Goal: Task Accomplishment & Management: Manage account settings

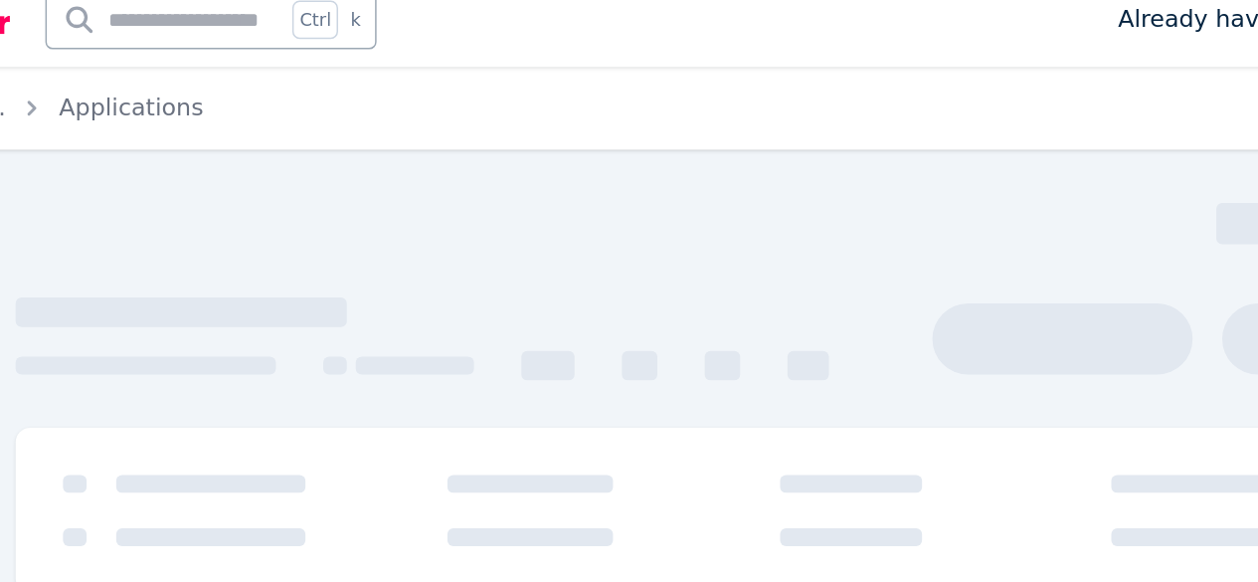
click at [175, 92] on icon "Breadcrumb" at bounding box center [182, 92] width 20 height 20
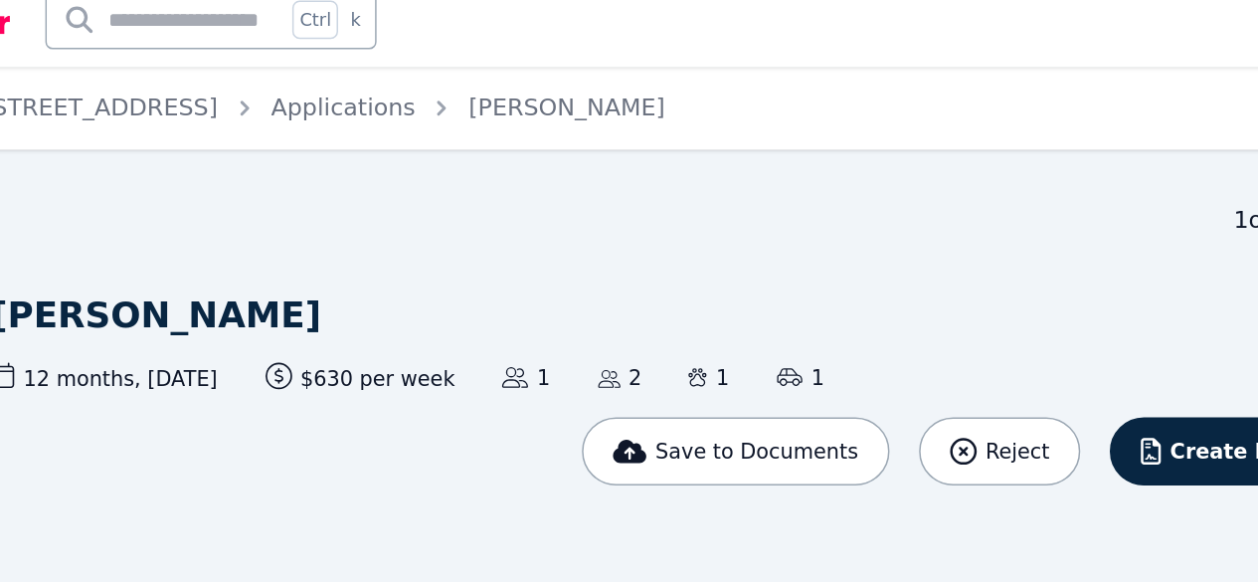
click at [164, 34] on img at bounding box center [99, 32] width 135 height 30
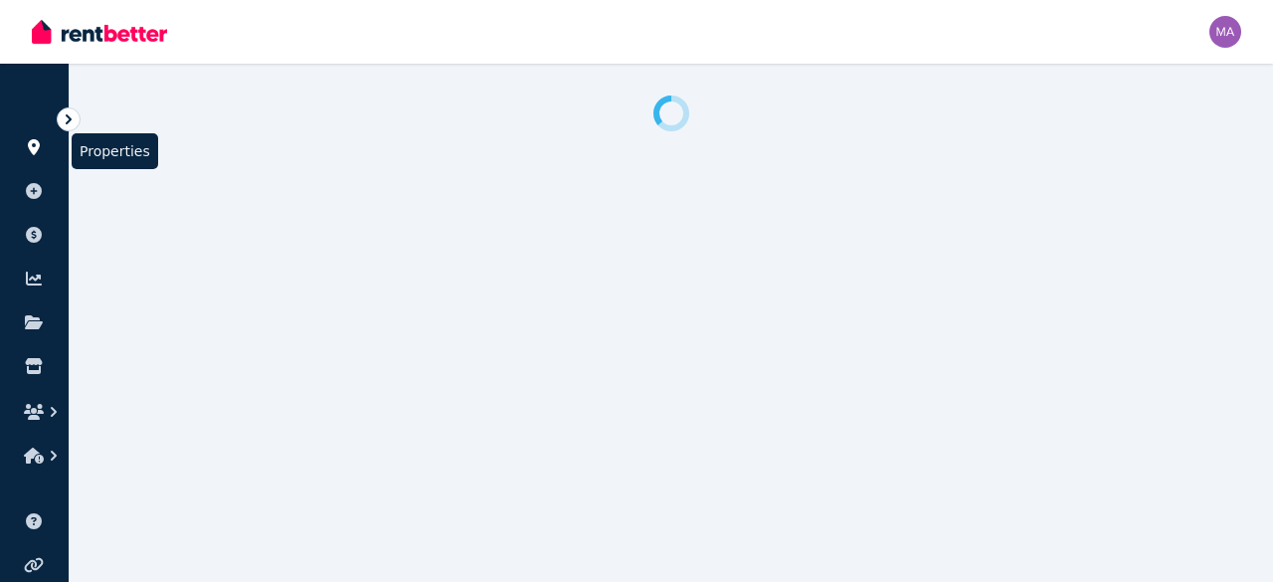
click at [39, 142] on icon at bounding box center [34, 147] width 20 height 16
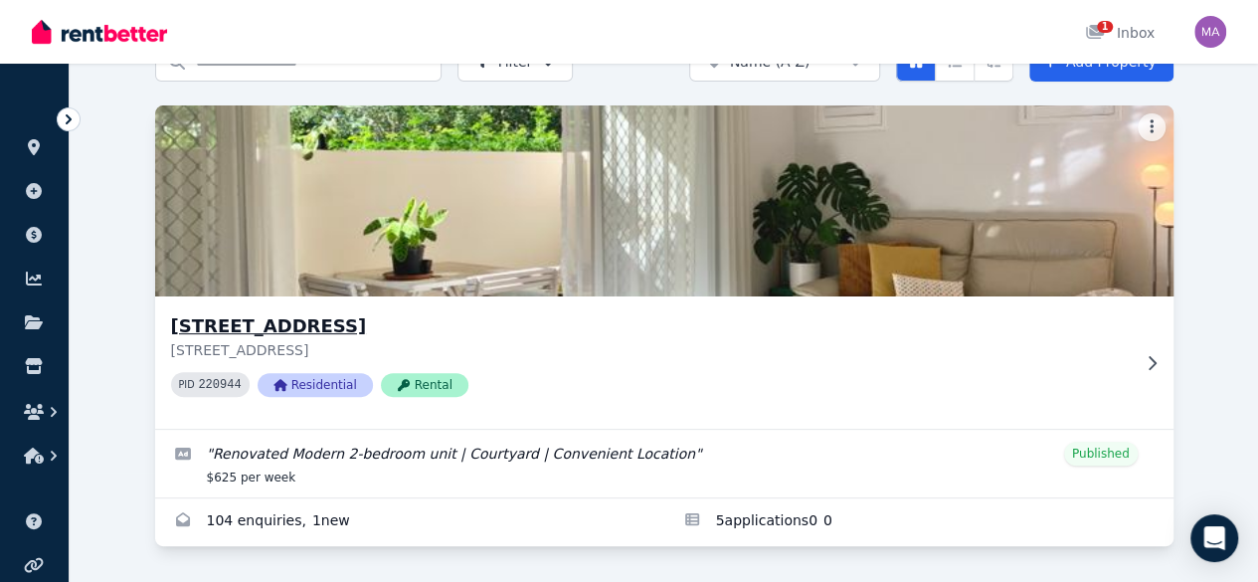
scroll to position [169, 0]
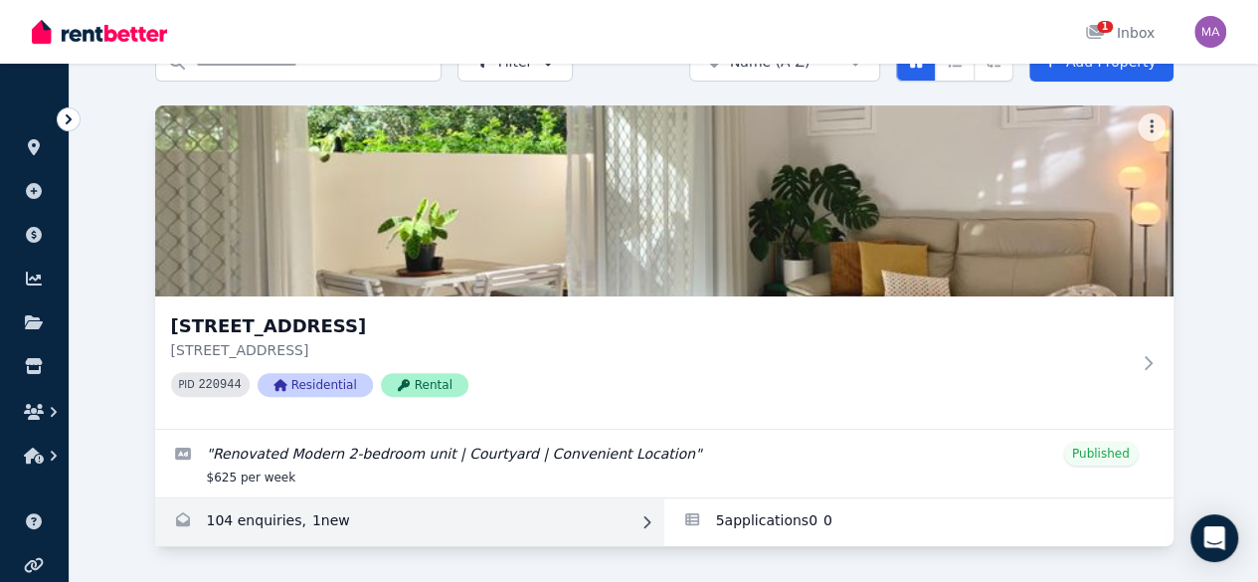
click at [191, 498] on link "Enquiries for Unit 1 11/13 Calder Road, Rydalmere" at bounding box center [409, 522] width 509 height 48
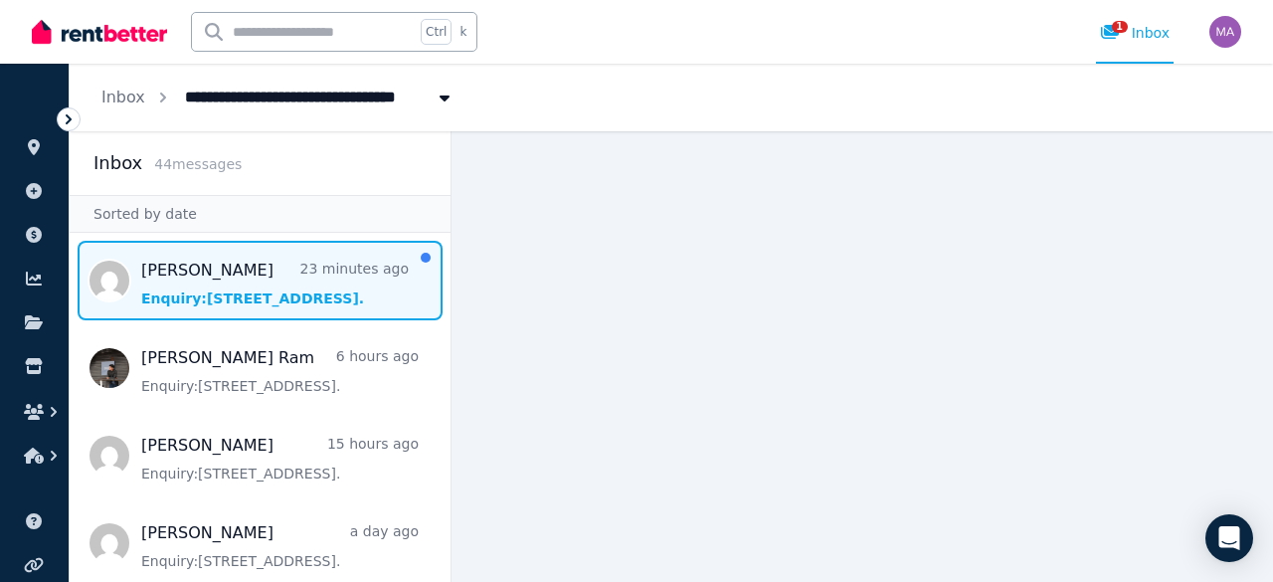
click at [255, 302] on span "Message list" at bounding box center [260, 281] width 381 height 80
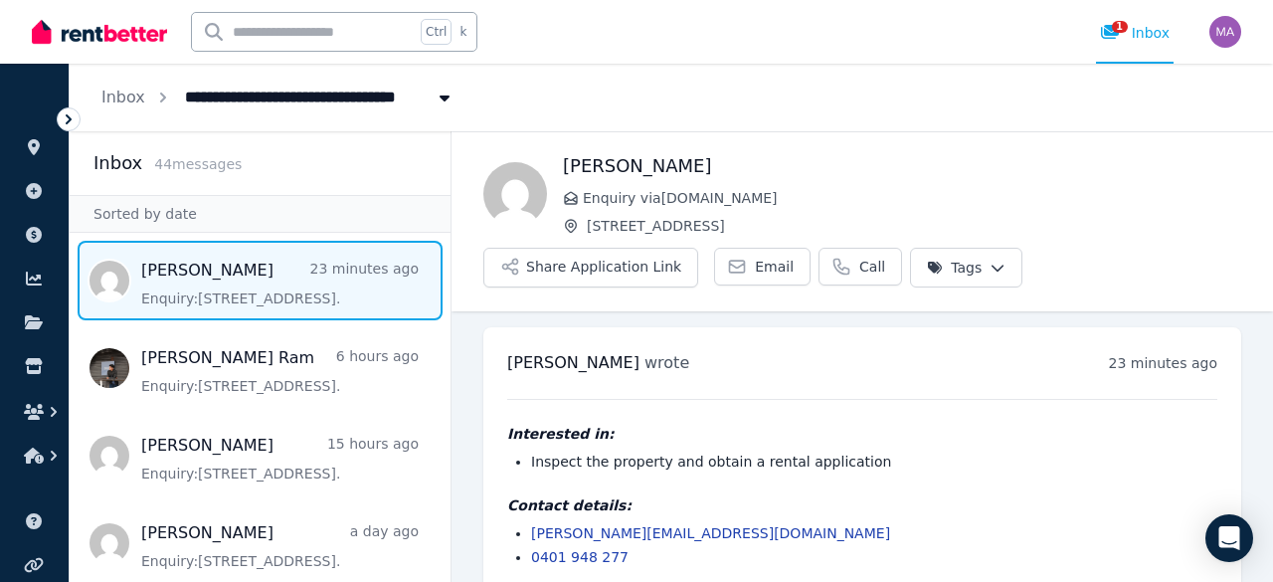
scroll to position [24, 0]
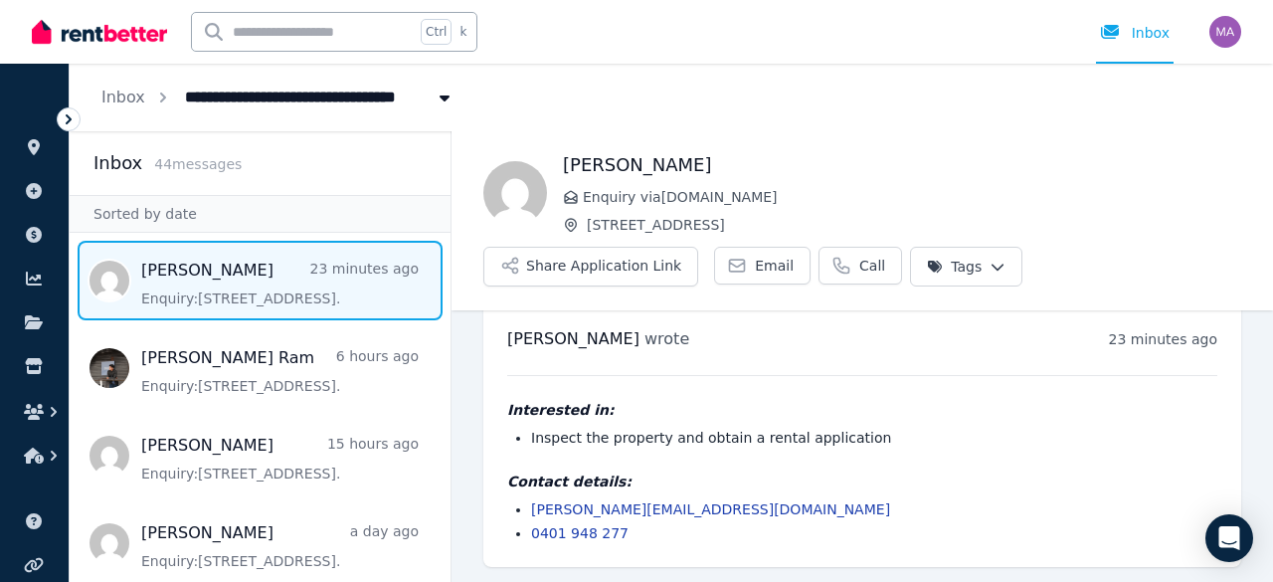
click at [828, 440] on li "Inspect the property and obtain a rental application" at bounding box center [874, 438] width 686 height 20
drag, startPoint x: 702, startPoint y: 510, endPoint x: 532, endPoint y: 498, distance: 170.5
click at [532, 499] on li "michelle@winfinity.com.au" at bounding box center [874, 509] width 686 height 20
copy link "michelle@winfinity.com.au"
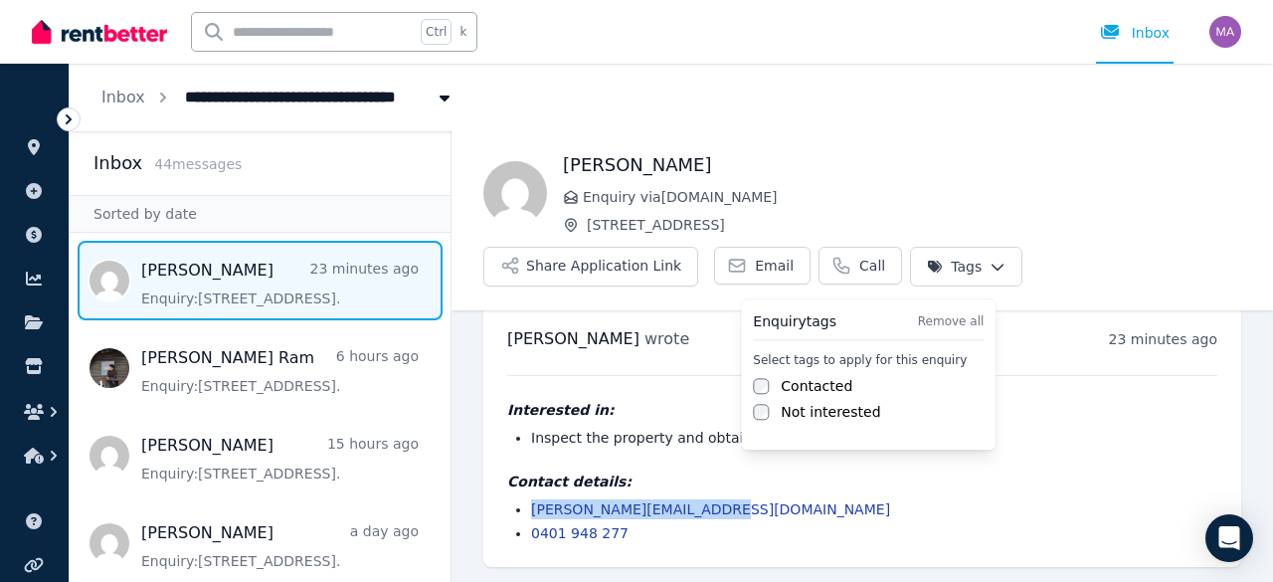
click at [971, 284] on html "**********" at bounding box center [636, 291] width 1273 height 582
click at [814, 383] on label "Contacted" at bounding box center [817, 386] width 72 height 20
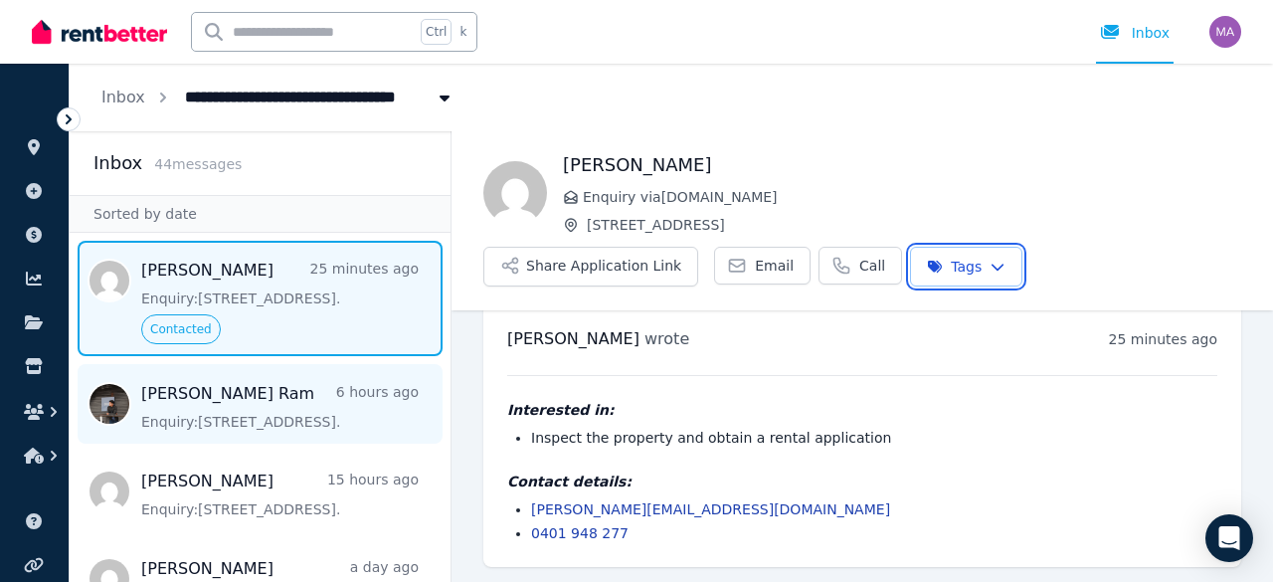
click at [261, 373] on html "**********" at bounding box center [636, 291] width 1273 height 582
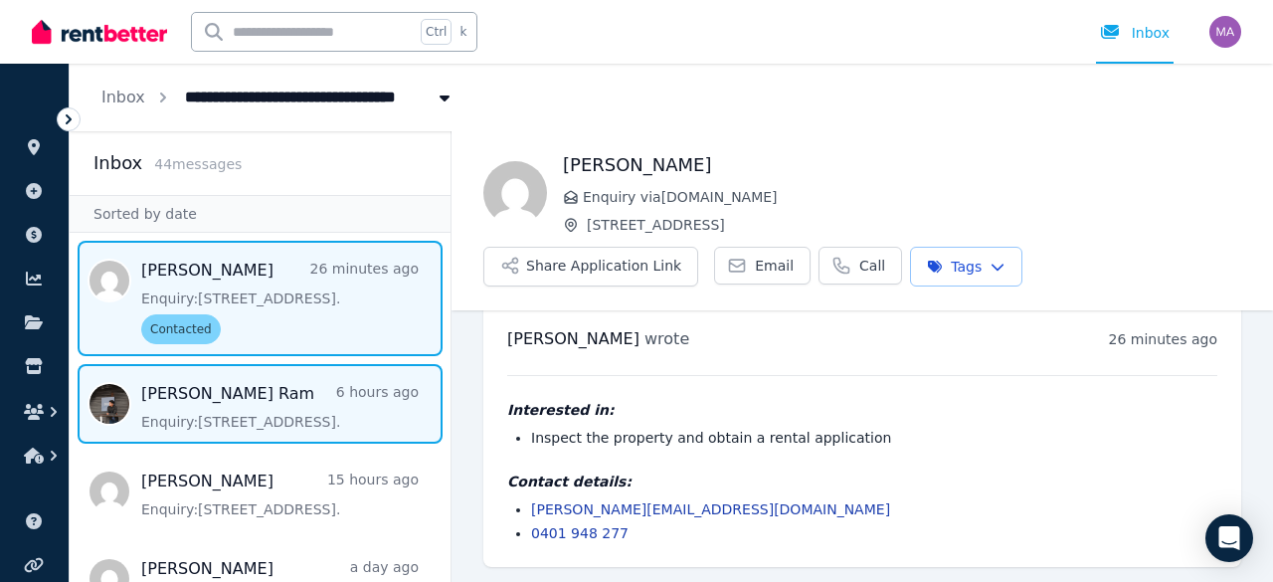
click at [271, 387] on span "Message list" at bounding box center [260, 404] width 381 height 80
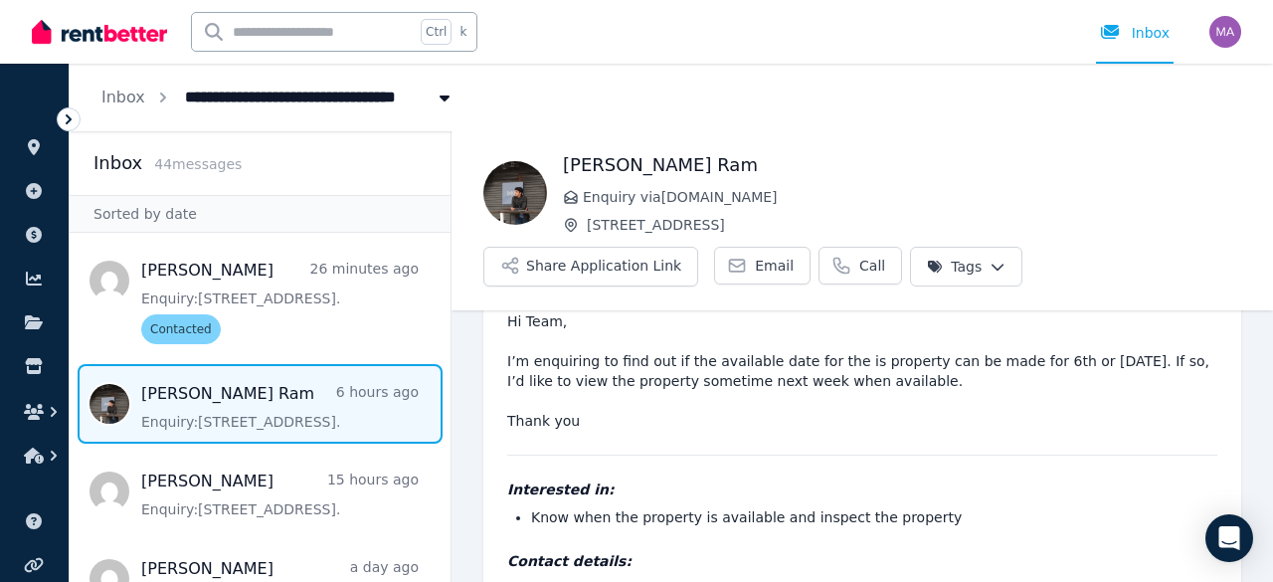
scroll to position [159, 0]
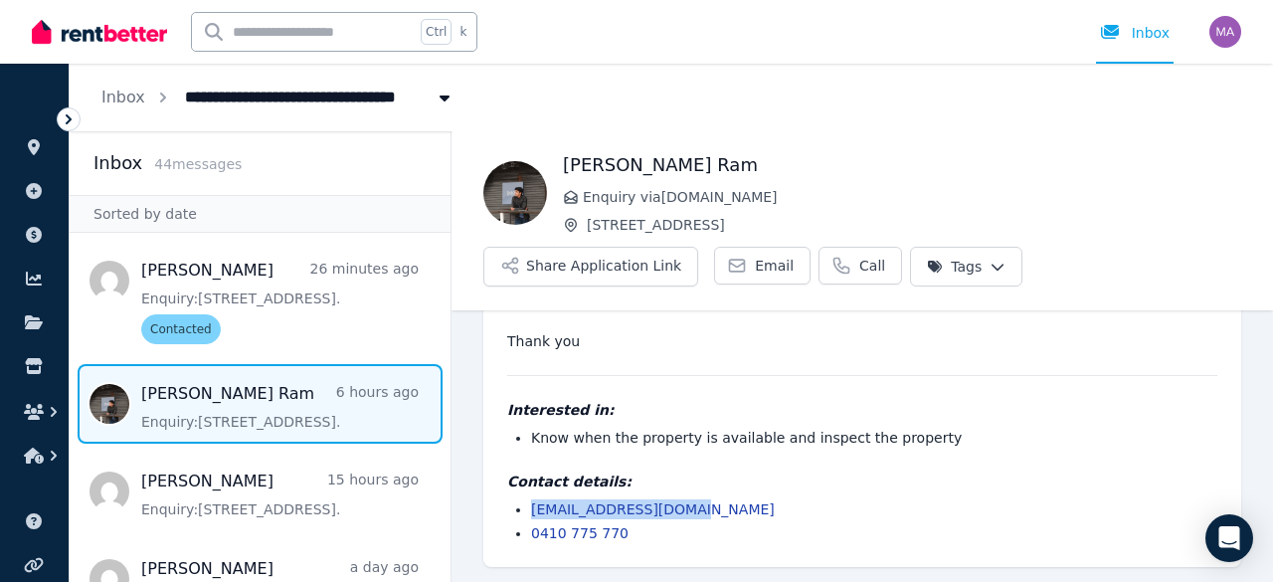
drag, startPoint x: 688, startPoint y: 510, endPoint x: 530, endPoint y: 501, distance: 158.4
click at [530, 501] on ul "keshavr1998@gmail.com 0410 775 770" at bounding box center [862, 521] width 710 height 44
copy link "keshavr1998@gmail.com"
click at [952, 282] on html "**********" at bounding box center [636, 291] width 1273 height 582
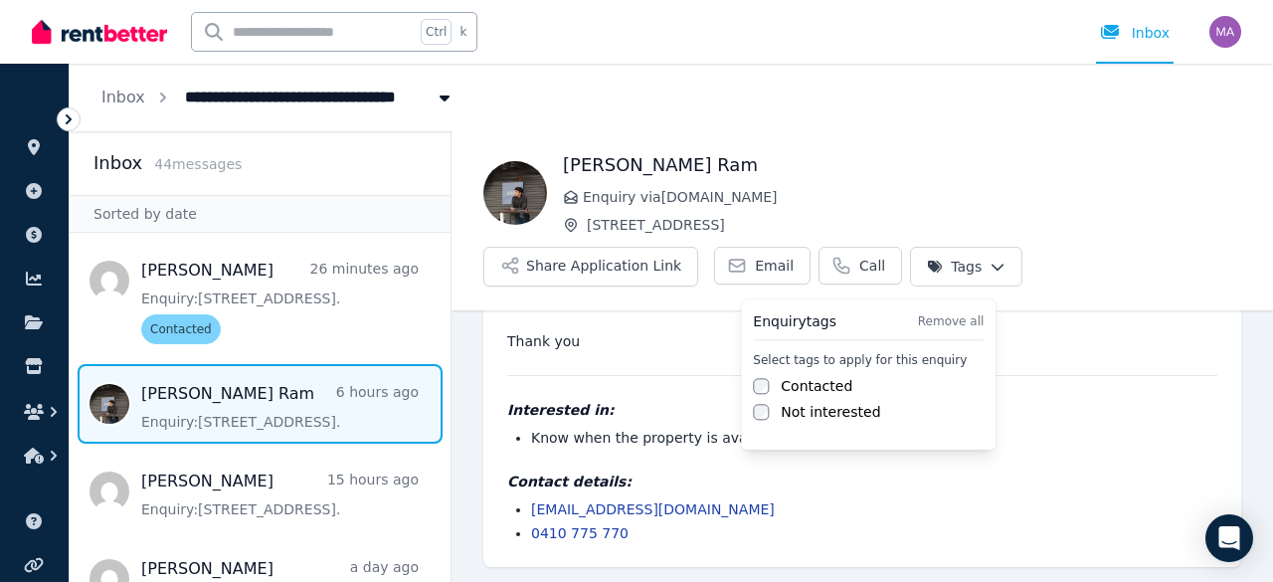
click at [819, 392] on label "Contacted" at bounding box center [817, 386] width 72 height 20
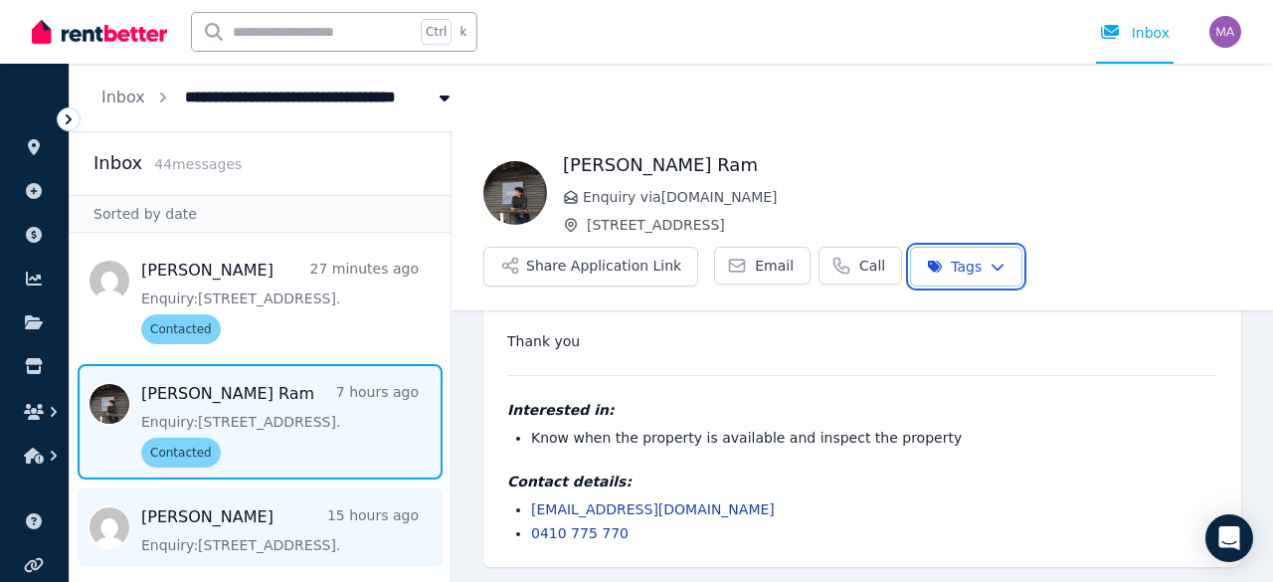
click at [229, 534] on html "**********" at bounding box center [636, 291] width 1273 height 582
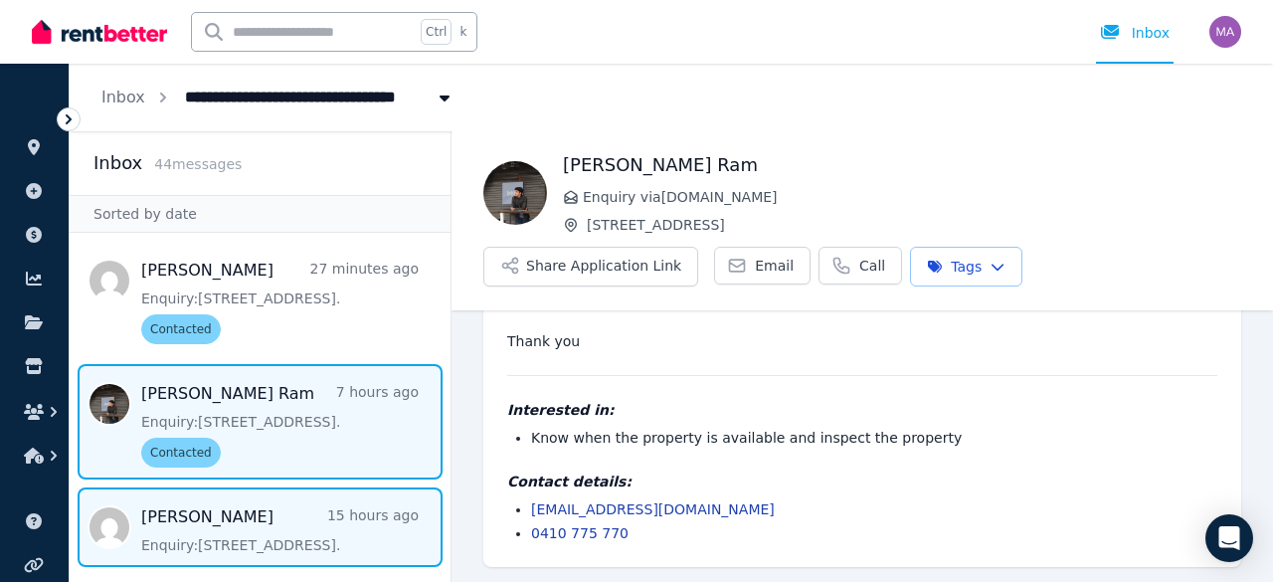
click at [229, 534] on span "Message list" at bounding box center [260, 527] width 381 height 80
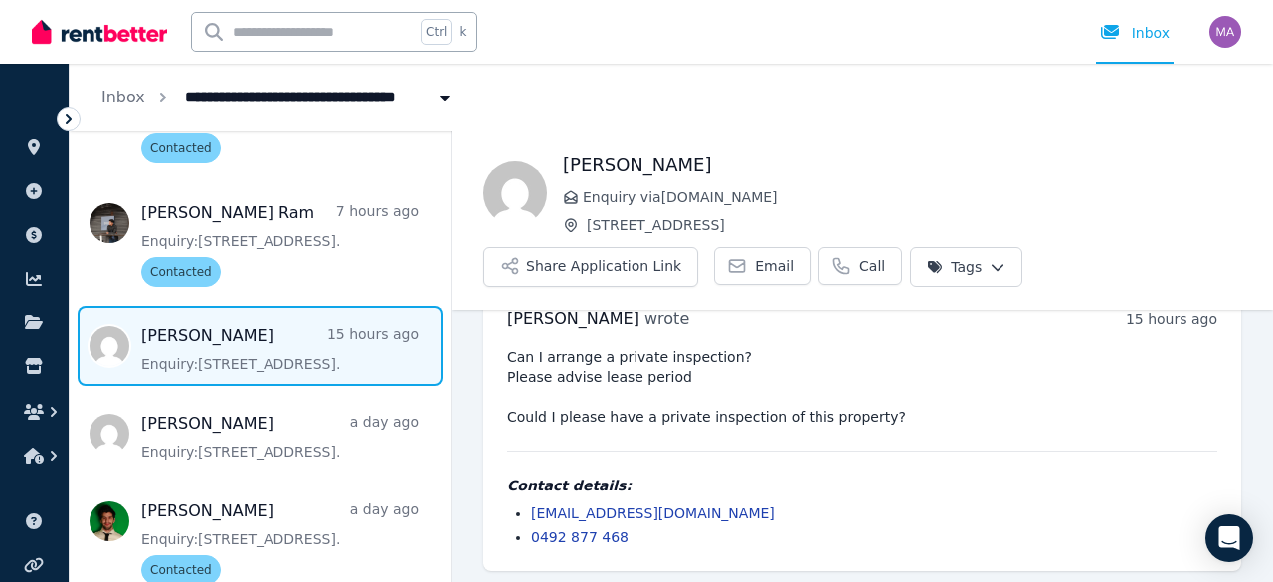
scroll to position [48, 0]
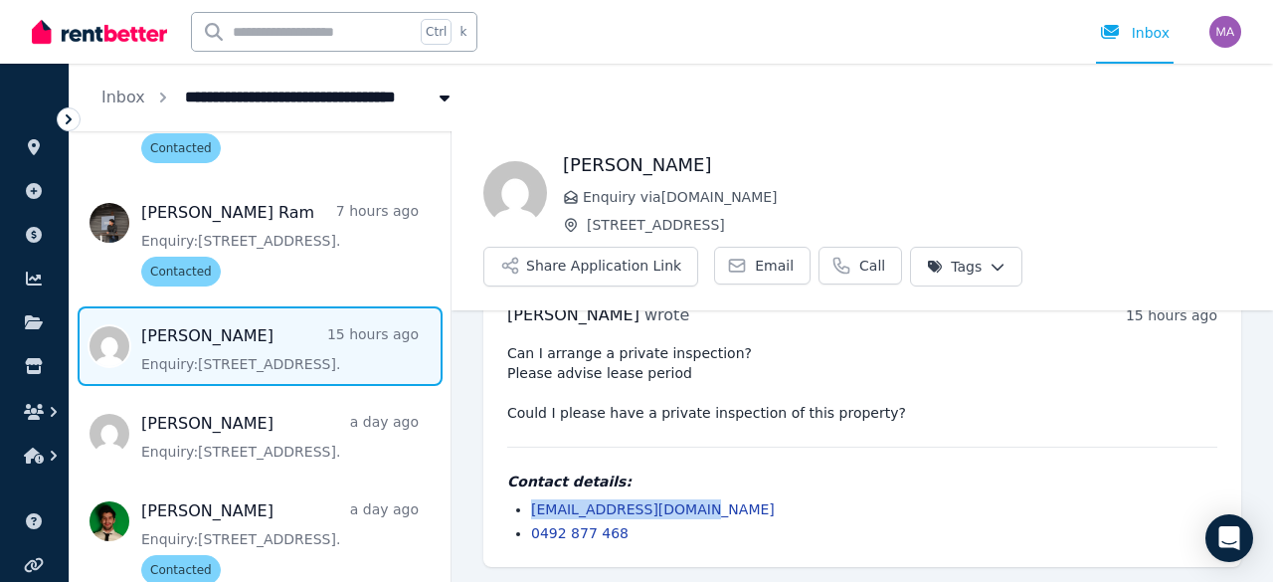
drag, startPoint x: 697, startPoint y: 514, endPoint x: 530, endPoint y: 516, distance: 167.1
click at [530, 516] on ul "kjhkjh770222@gmail.com 0492 877 468" at bounding box center [862, 521] width 710 height 44
copy link "kjhkjh770222@gmail.com"
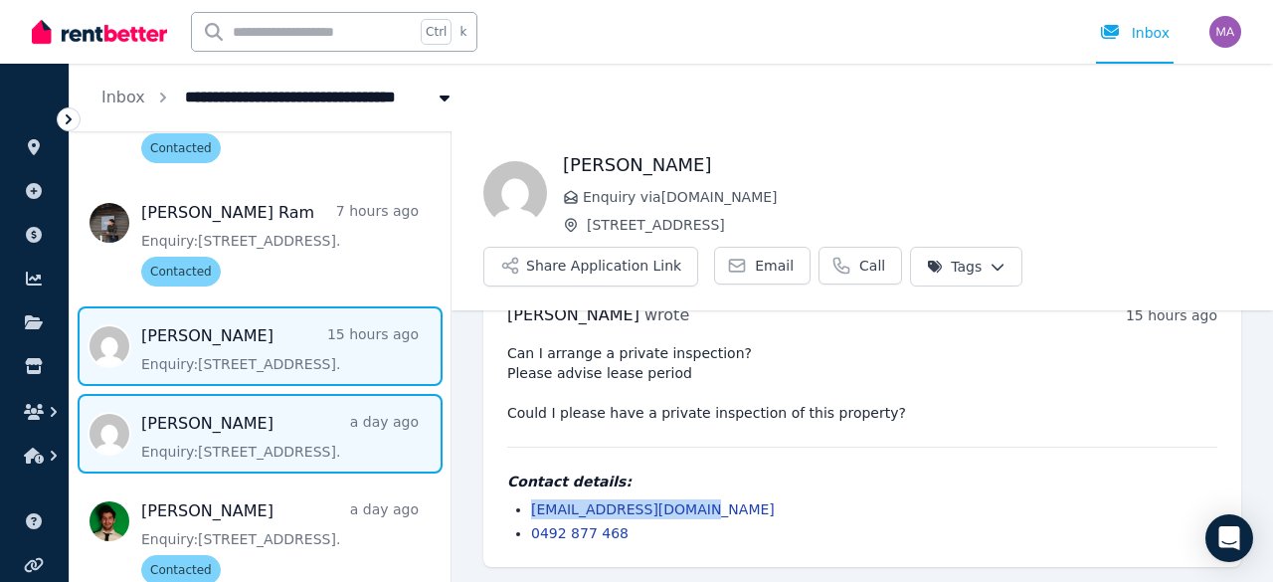
click at [273, 448] on span "Message list" at bounding box center [260, 434] width 381 height 80
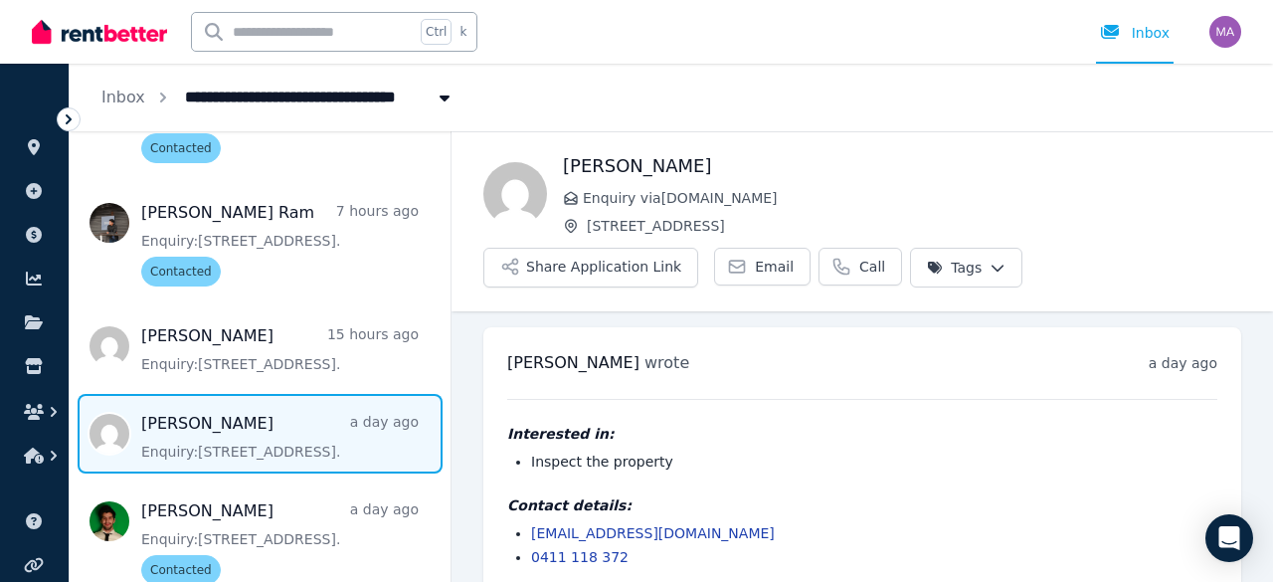
scroll to position [24, 0]
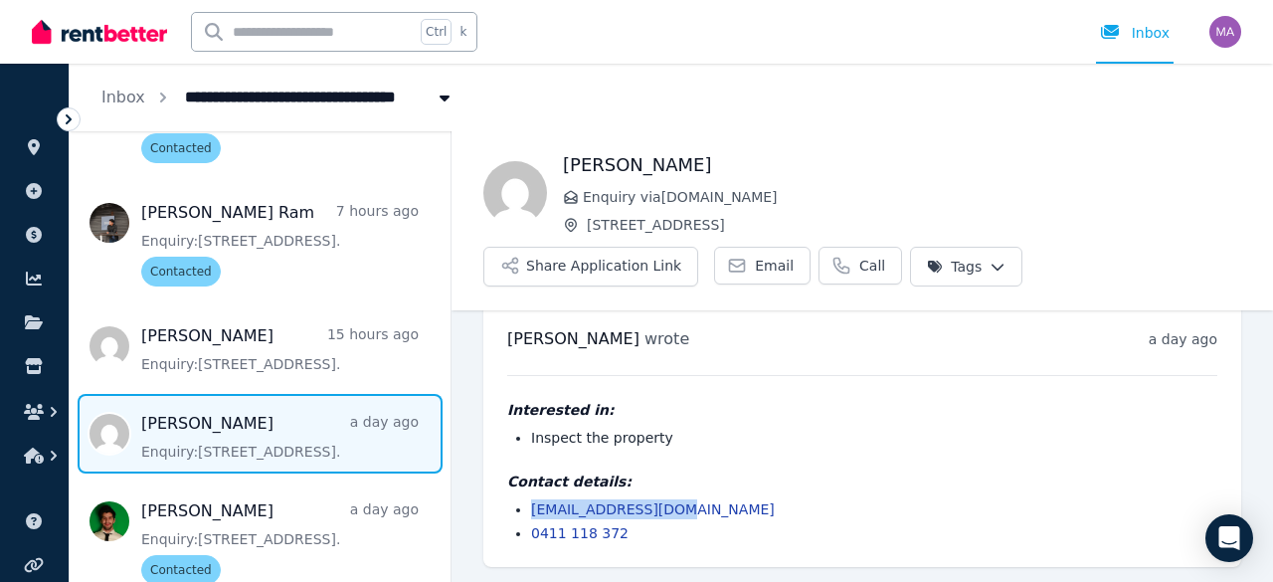
drag, startPoint x: 670, startPoint y: 509, endPoint x: 530, endPoint y: 504, distance: 140.3
click at [530, 504] on ul "allisonayee@aol.com 0411 118 372" at bounding box center [862, 521] width 710 height 44
copy link "allisonayee@aol.com"
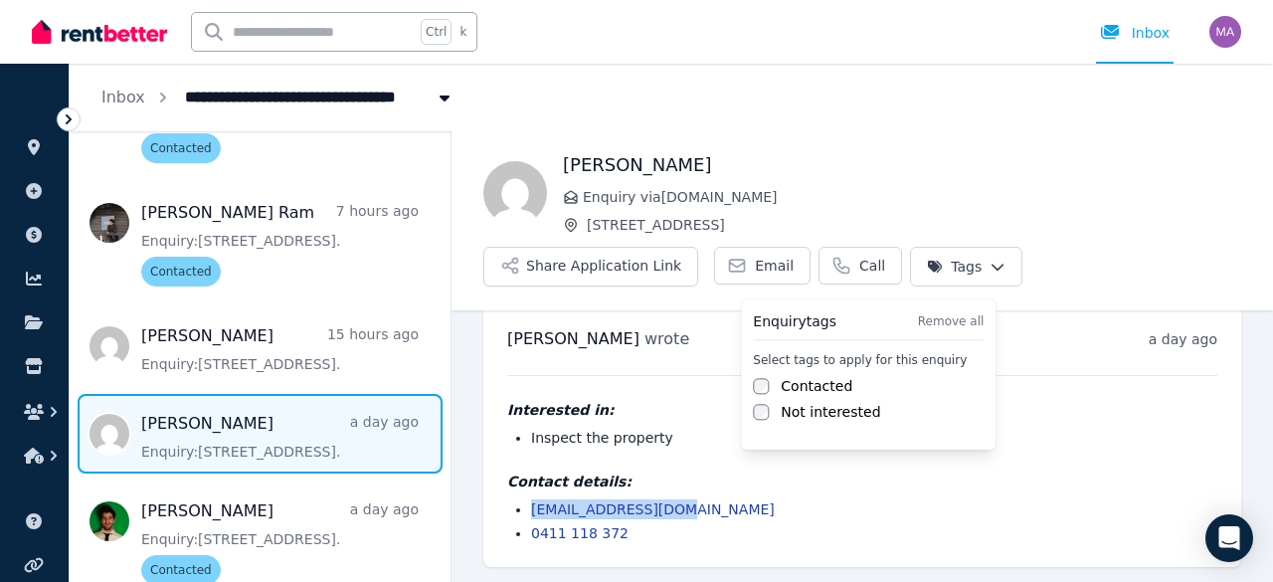
click at [977, 281] on html "**********" at bounding box center [636, 291] width 1273 height 582
click at [808, 379] on label "Contacted" at bounding box center [817, 386] width 72 height 20
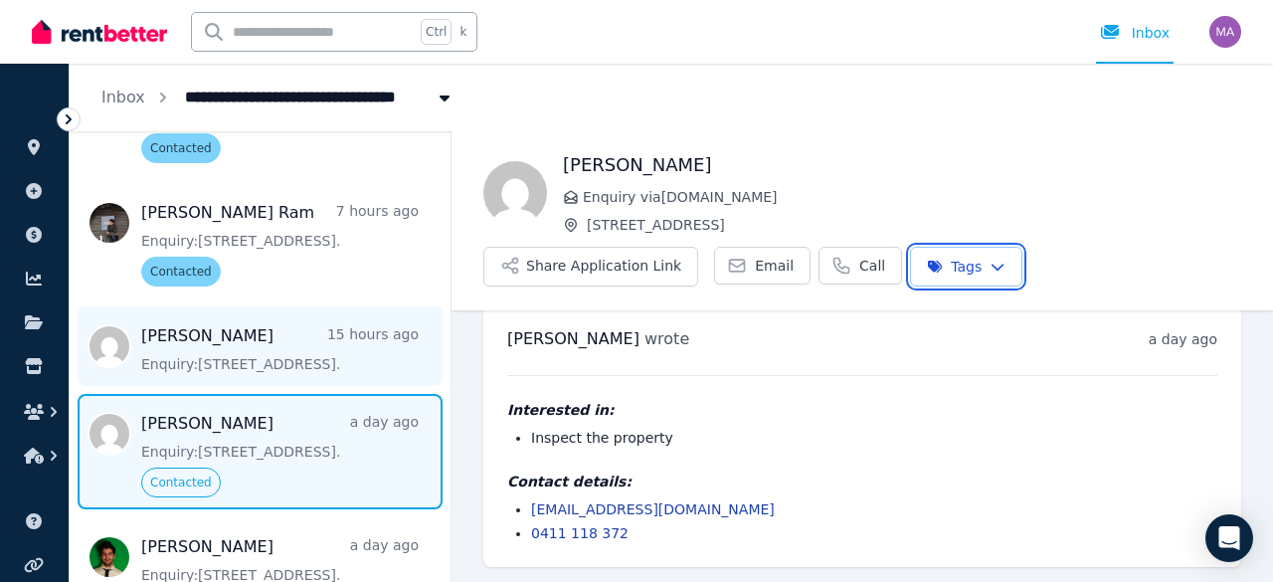
click at [312, 333] on html "**********" at bounding box center [636, 291] width 1273 height 582
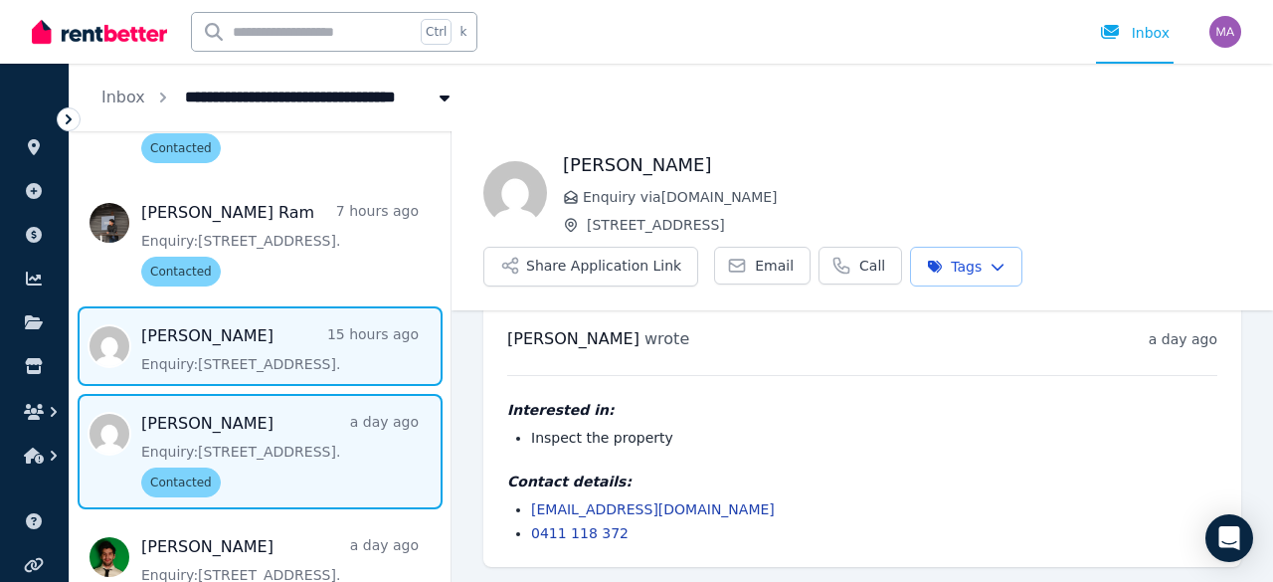
click at [275, 365] on span "Message list" at bounding box center [260, 346] width 381 height 80
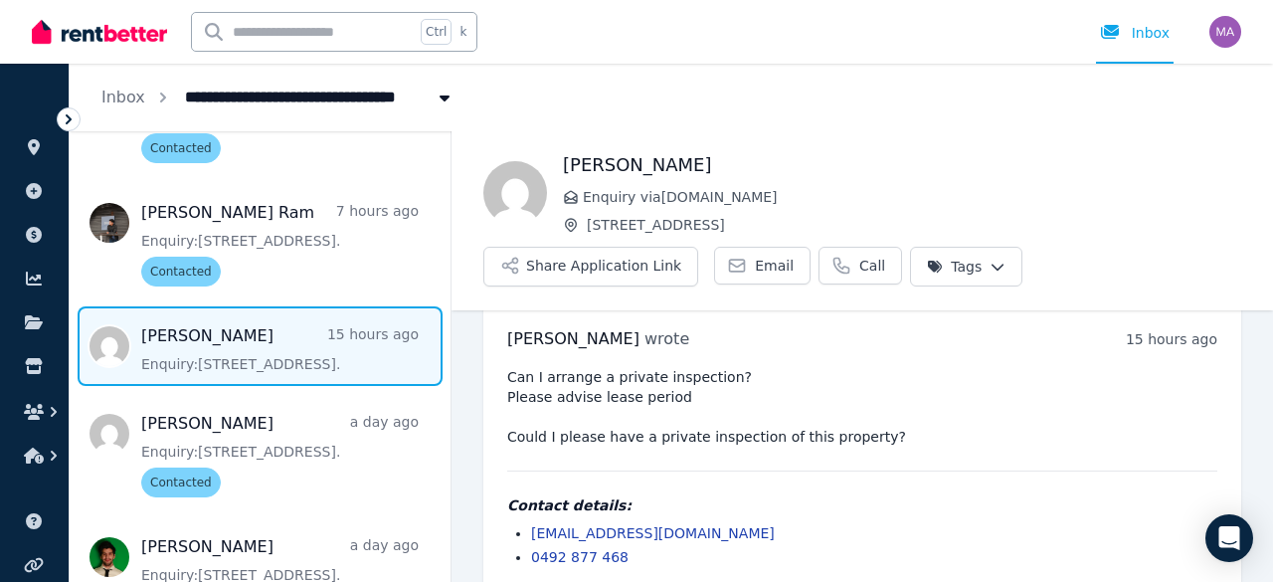
scroll to position [48, 0]
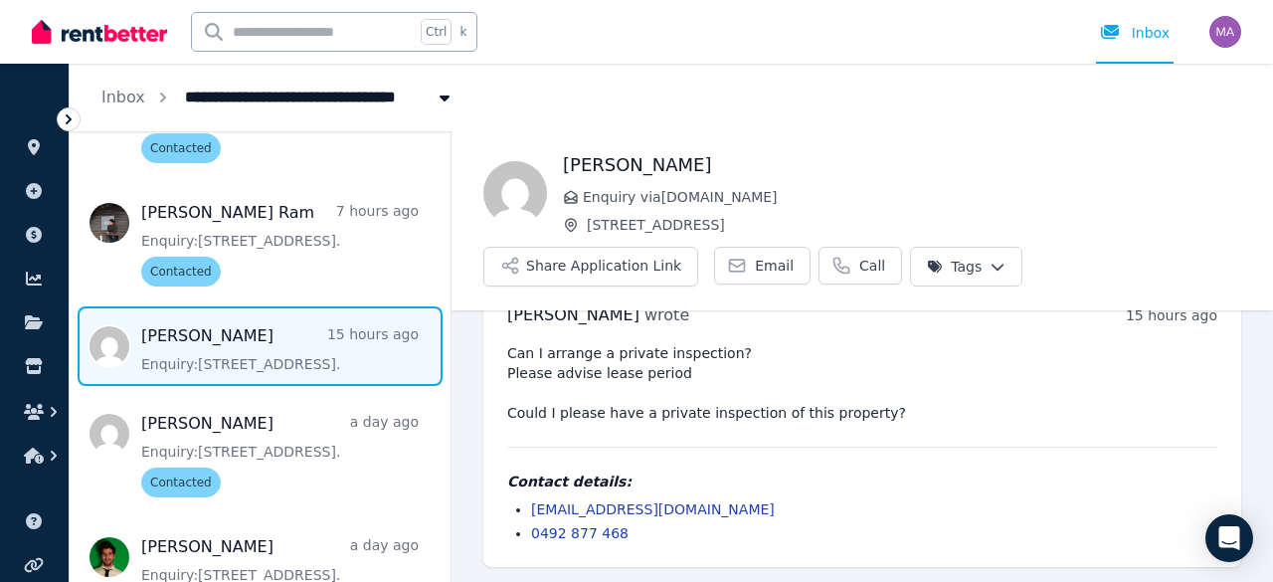
click at [957, 256] on html "**********" at bounding box center [636, 291] width 1273 height 582
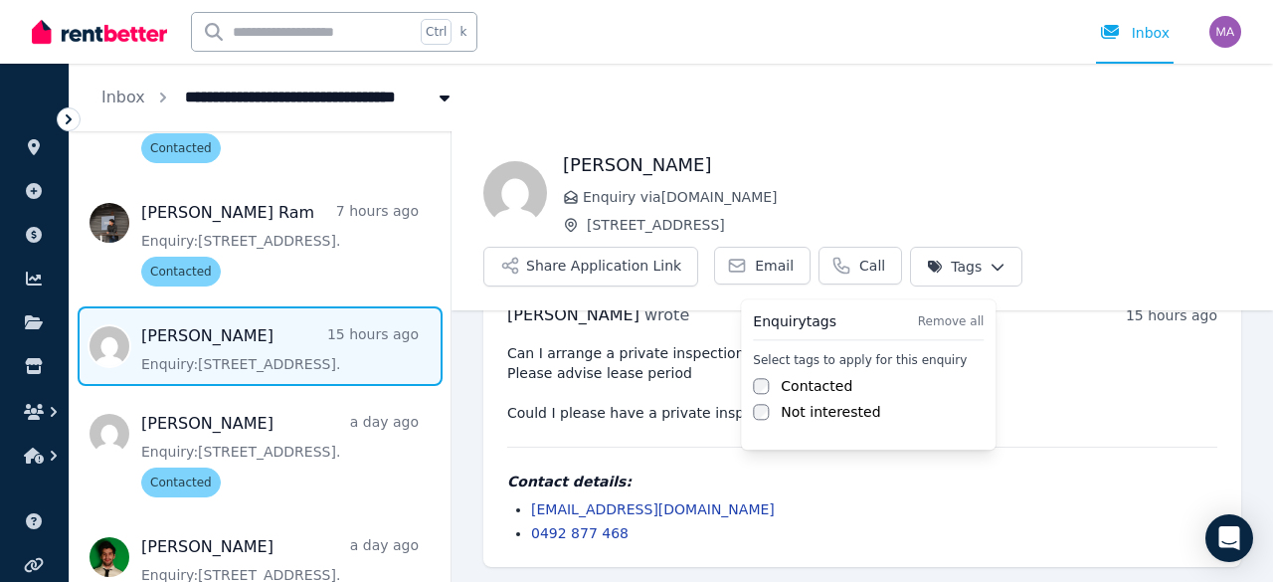
click at [806, 386] on label "Contacted" at bounding box center [817, 386] width 72 height 20
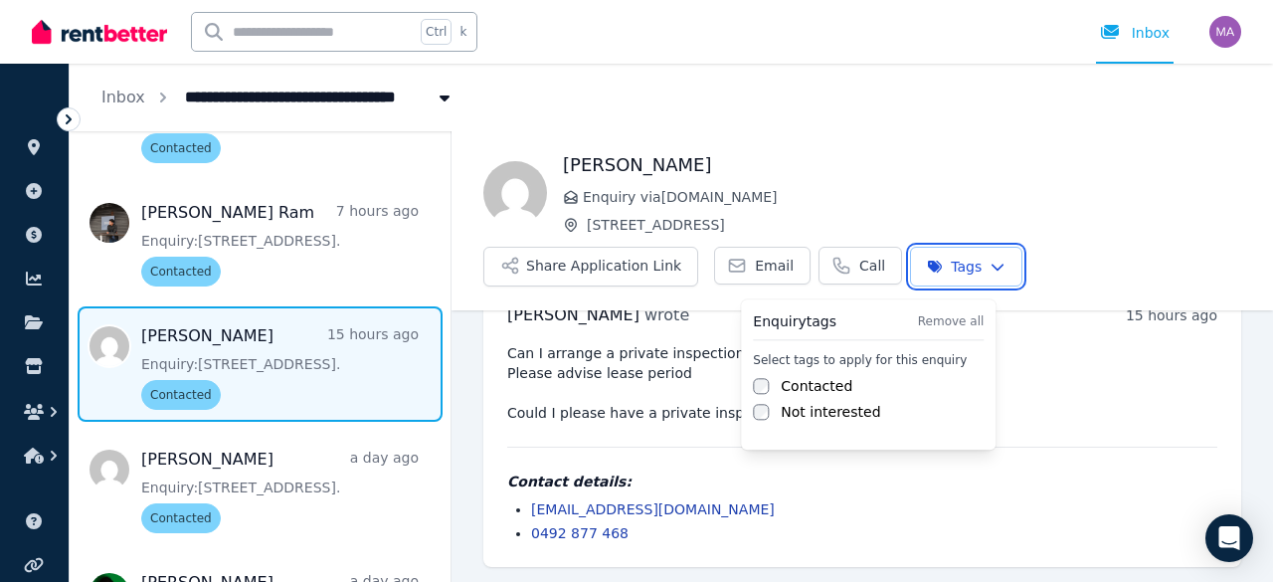
scroll to position [575, 0]
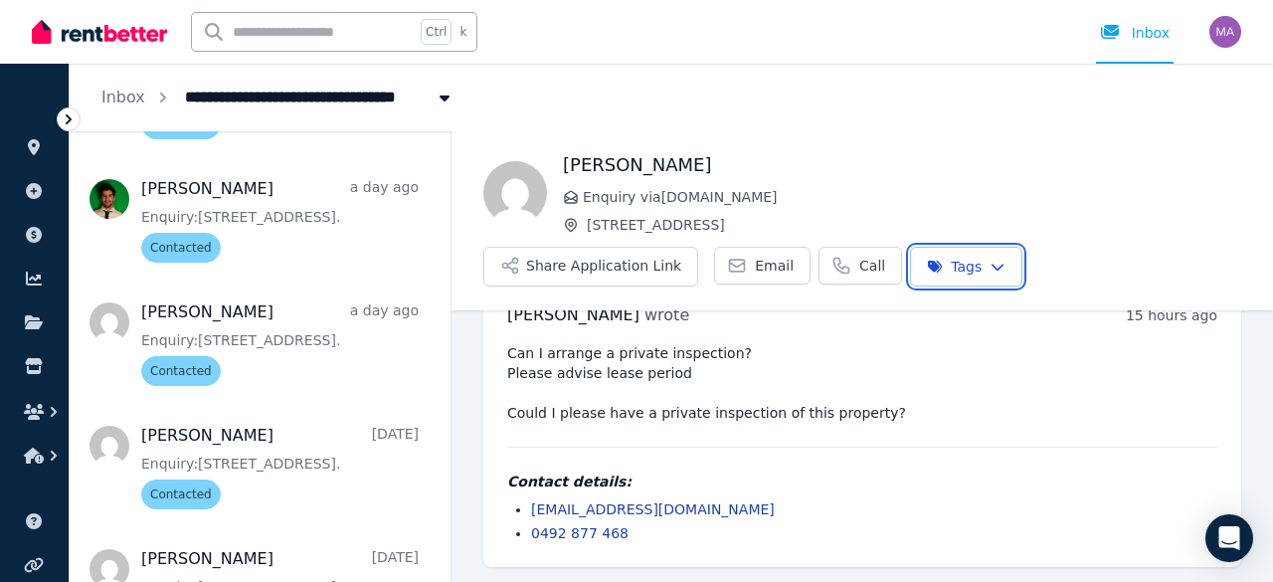
click at [447, 363] on html "**********" at bounding box center [636, 291] width 1273 height 582
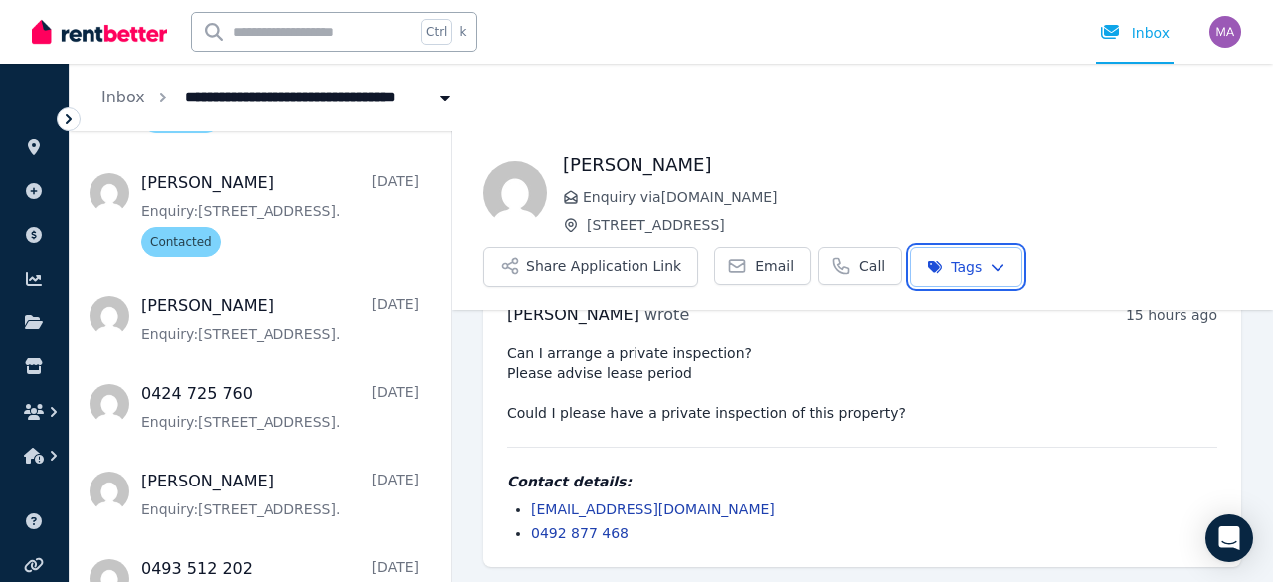
scroll to position [846, 0]
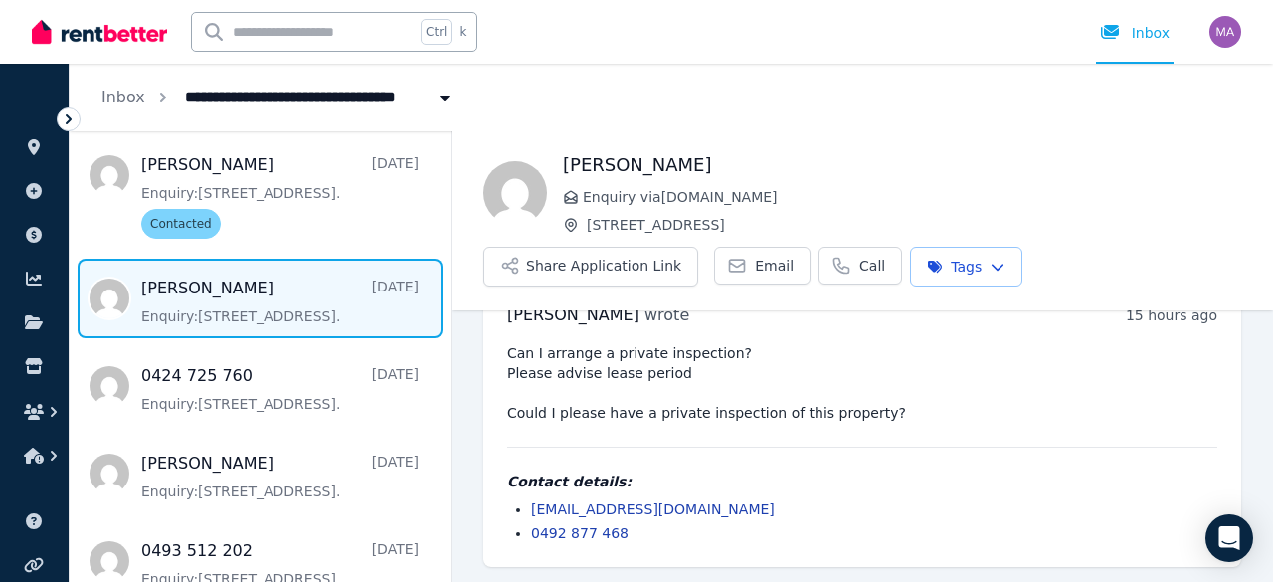
click at [272, 301] on span "Message list" at bounding box center [260, 299] width 381 height 80
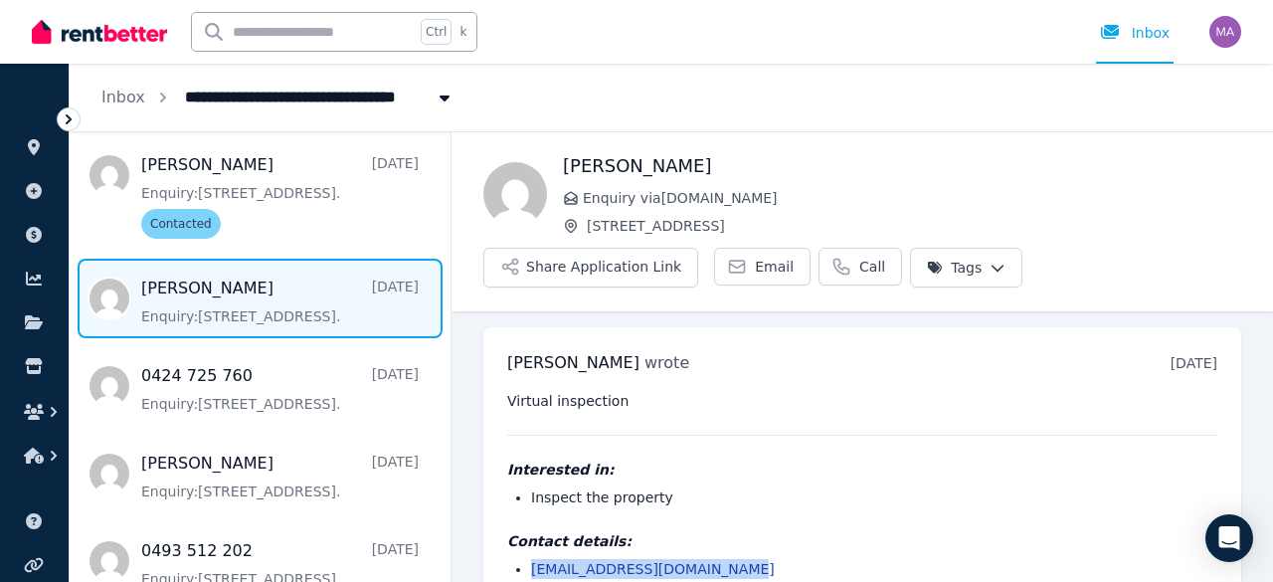
drag, startPoint x: 721, startPoint y: 568, endPoint x: 531, endPoint y: 560, distance: 190.2
click at [531, 560] on li "jessfsadni.1995@outlook.com" at bounding box center [874, 569] width 686 height 20
copy link "jessfsadni.1995@outlook.com"
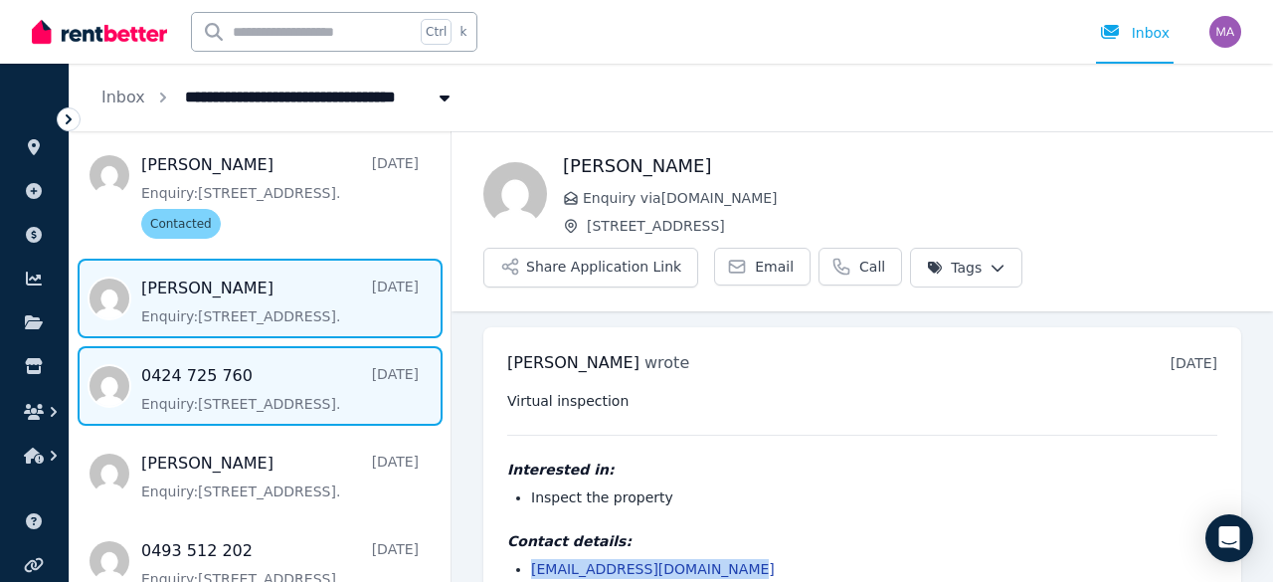
click at [288, 385] on span "Message list" at bounding box center [260, 386] width 381 height 80
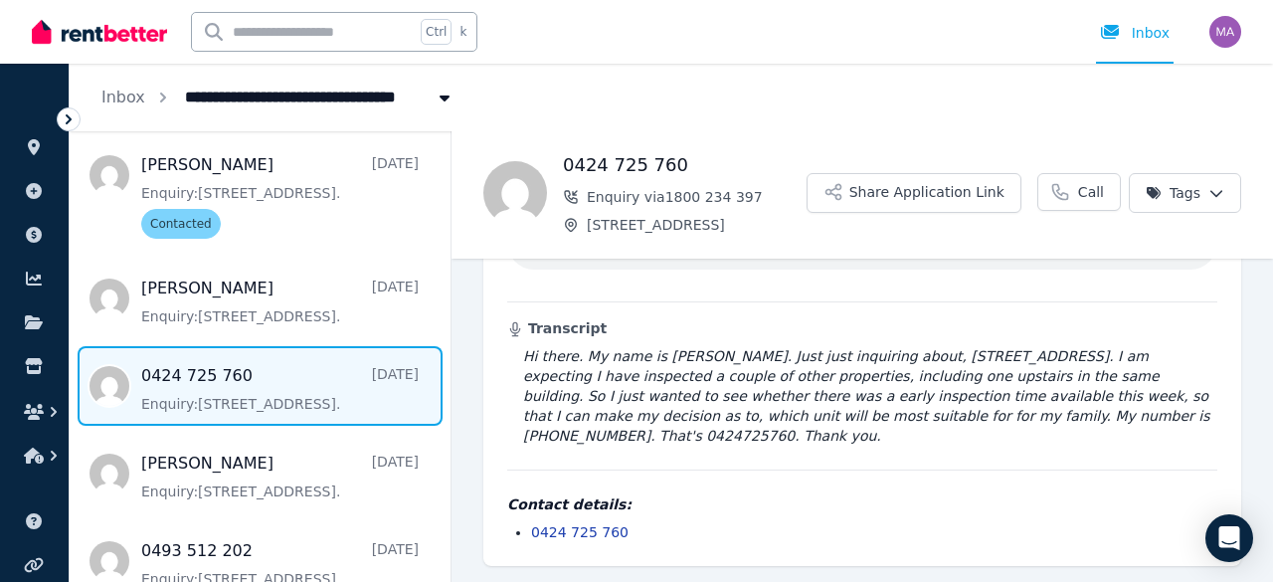
scroll to position [170, 0]
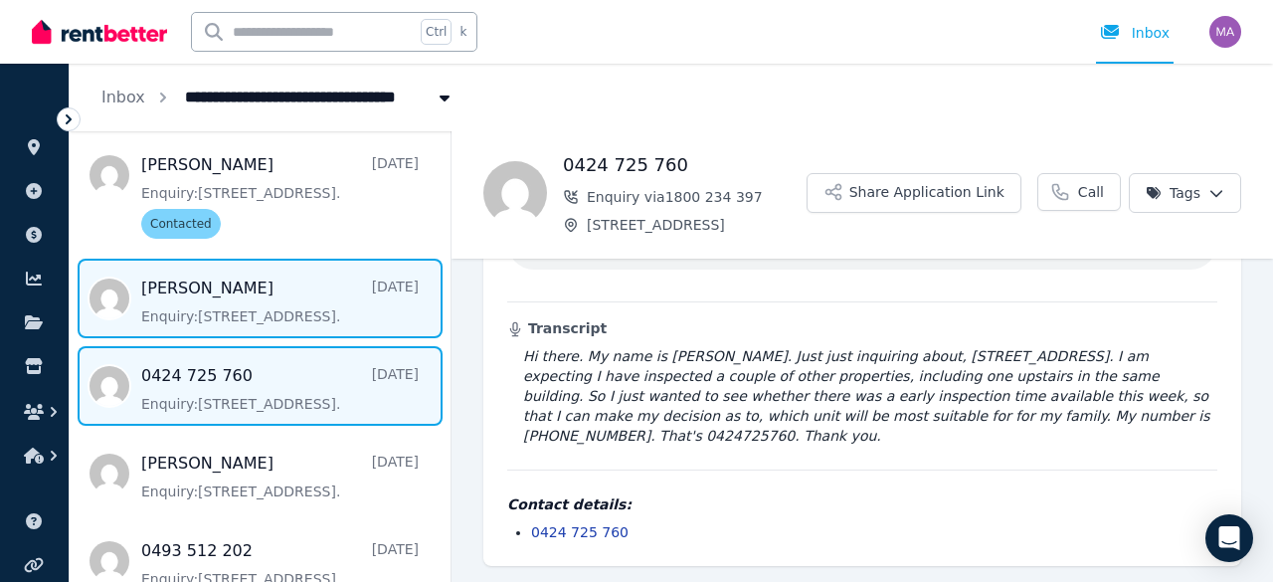
click at [275, 305] on span "Message list" at bounding box center [260, 299] width 381 height 80
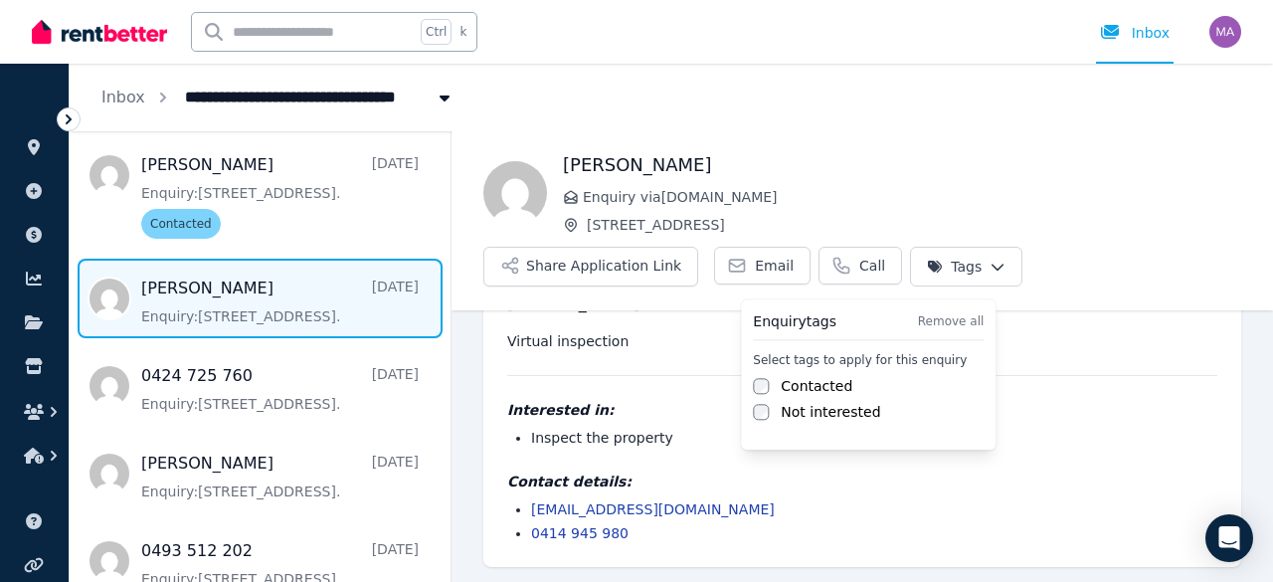
click at [950, 267] on html "**********" at bounding box center [636, 291] width 1273 height 582
click at [808, 387] on label "Contacted" at bounding box center [817, 386] width 72 height 20
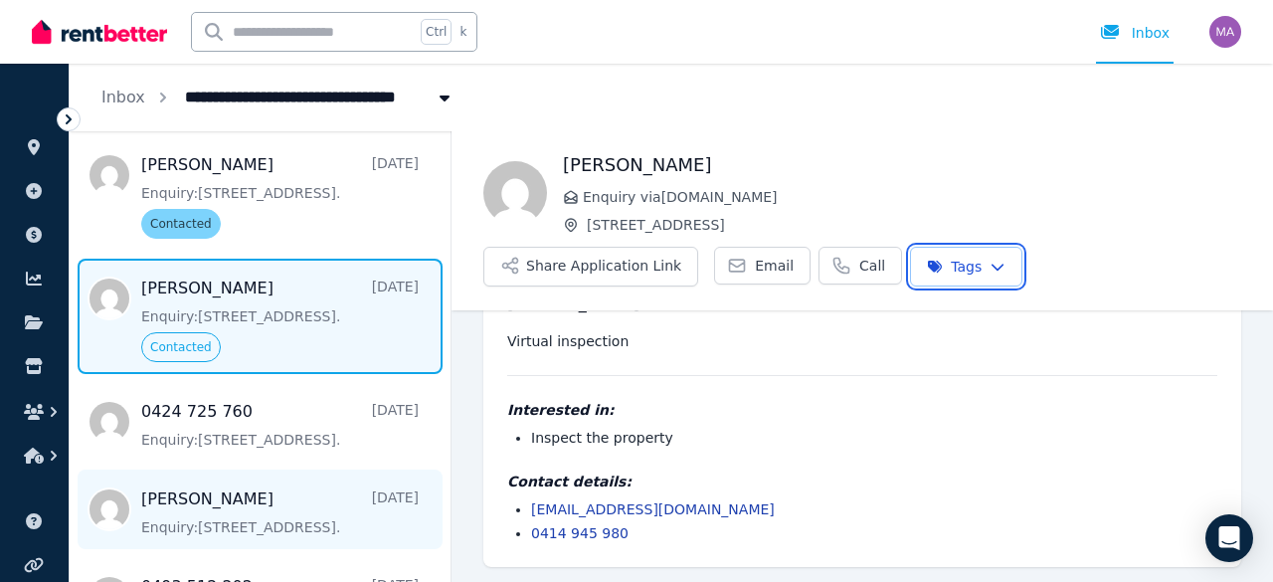
click at [183, 515] on html "**********" at bounding box center [636, 291] width 1273 height 582
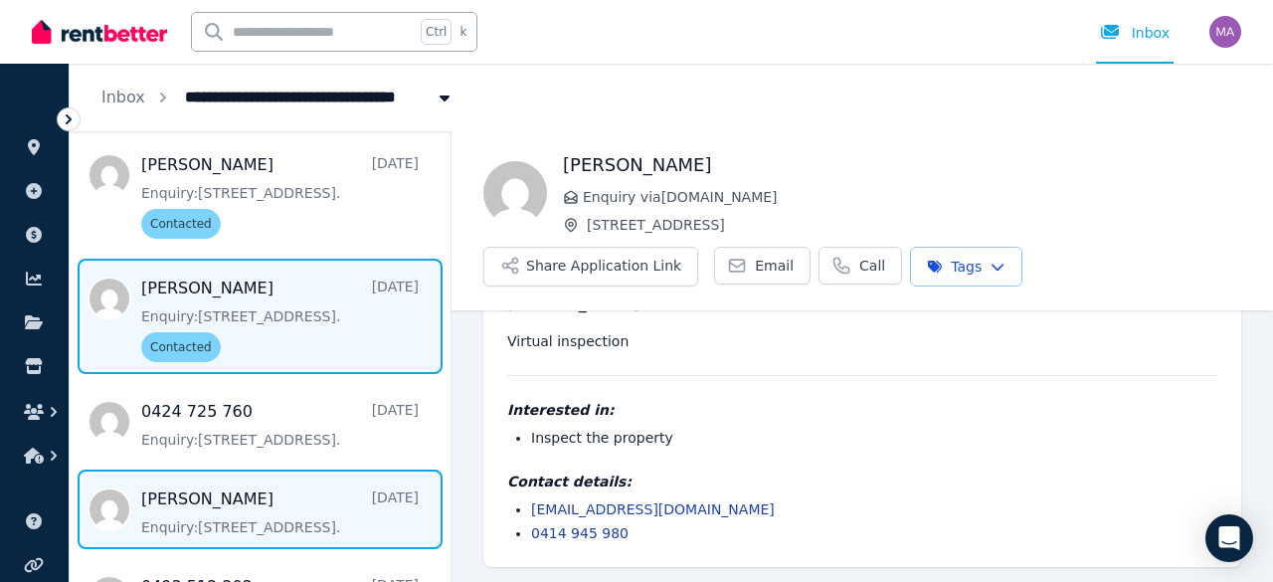
click at [250, 508] on span "Message list" at bounding box center [260, 510] width 381 height 80
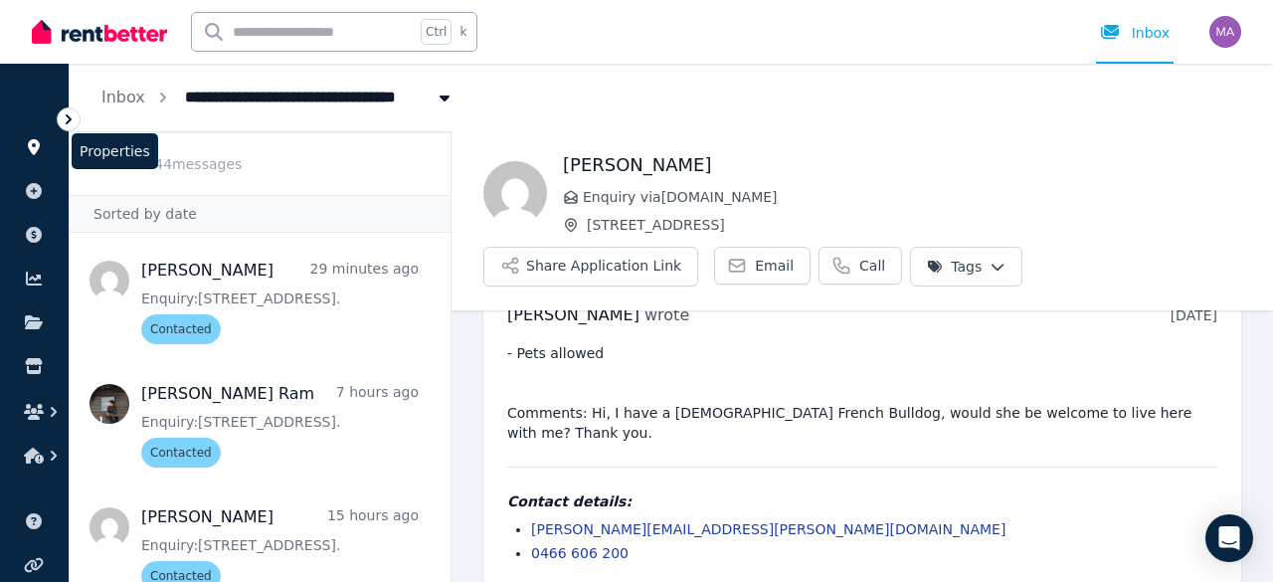
click at [29, 151] on icon at bounding box center [34, 147] width 20 height 16
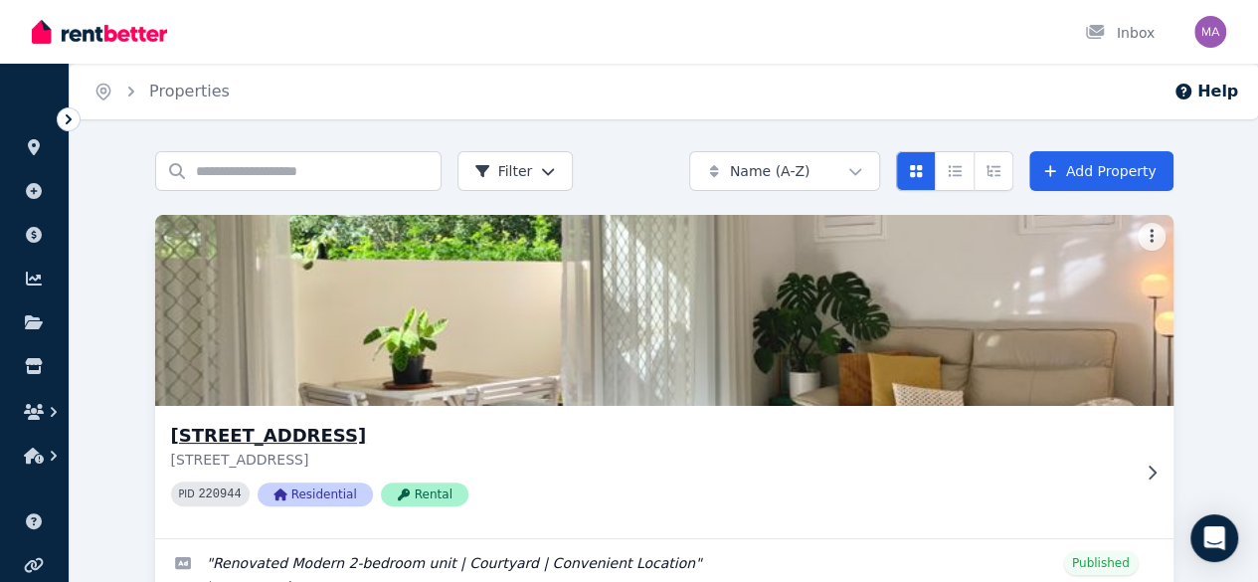
scroll to position [169, 0]
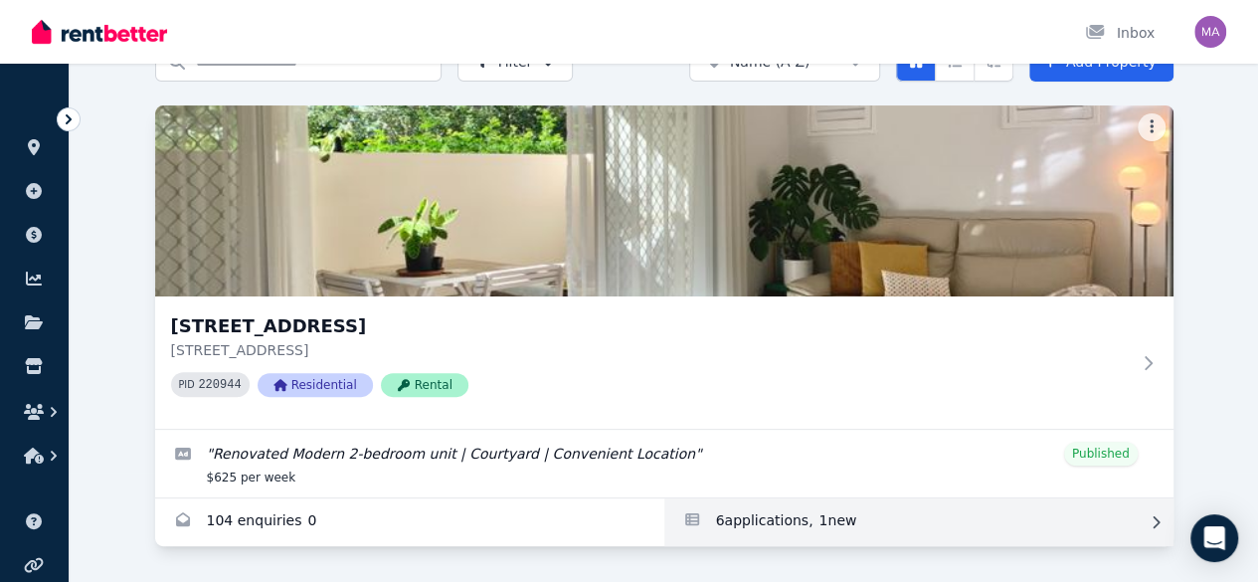
click at [664, 499] on link "Applications for Unit 1 11/13 Calder Road, Rydalmere" at bounding box center [918, 522] width 509 height 48
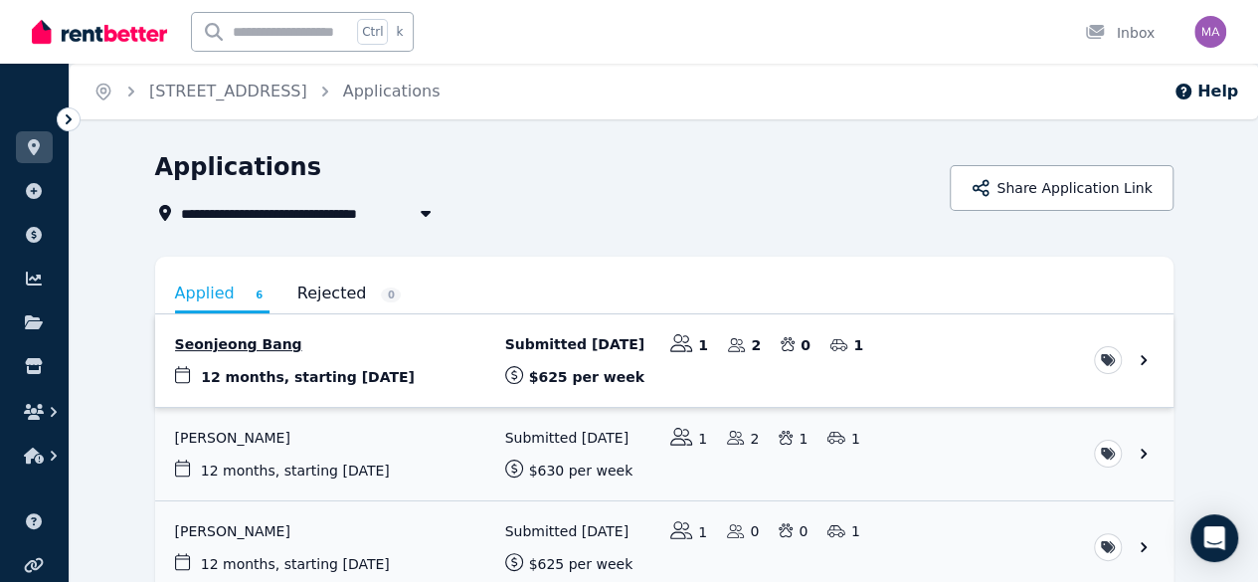
click at [339, 381] on link "View application: Seonjeong Bang" at bounding box center [664, 360] width 1019 height 93
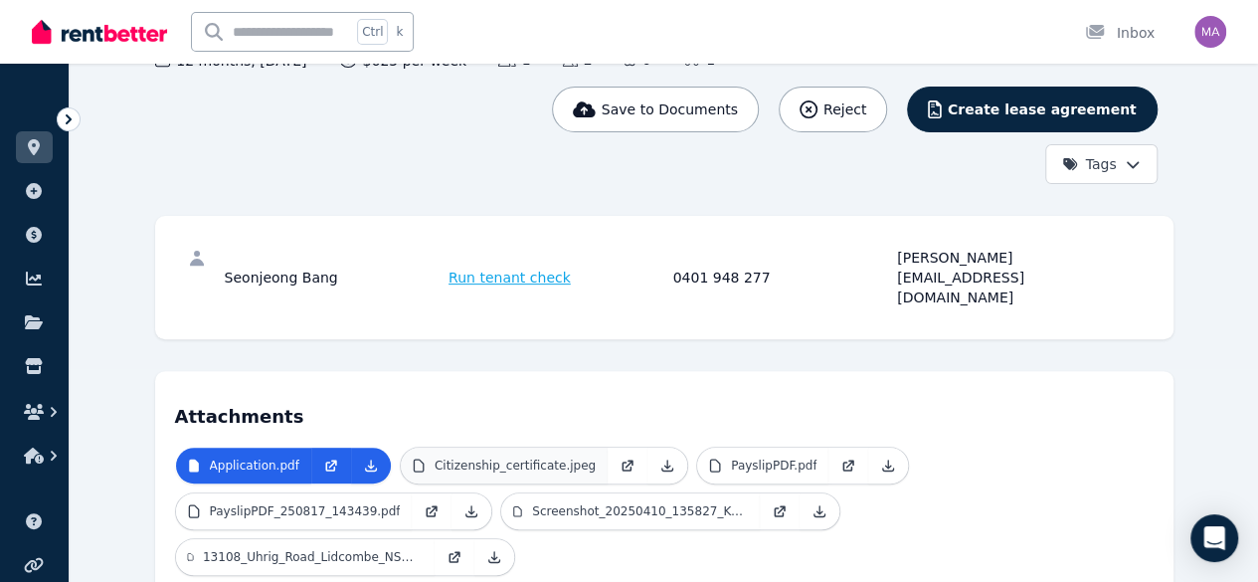
scroll to position [227, 0]
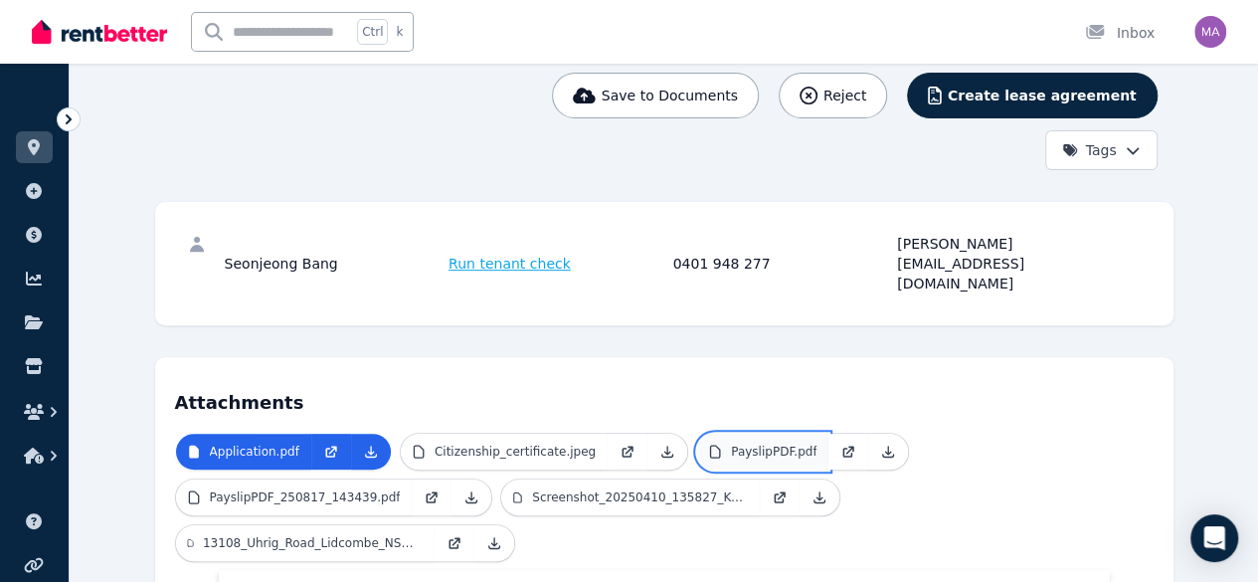
click at [731, 444] on p "PayslipPDF.pdf" at bounding box center [774, 452] width 86 height 16
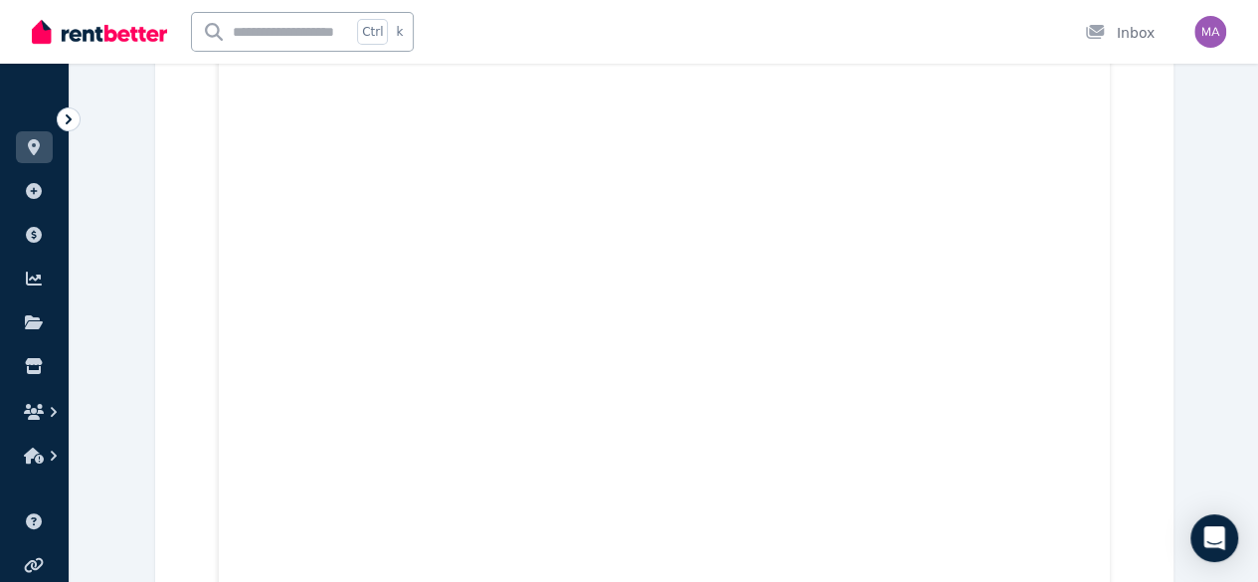
scroll to position [763, 0]
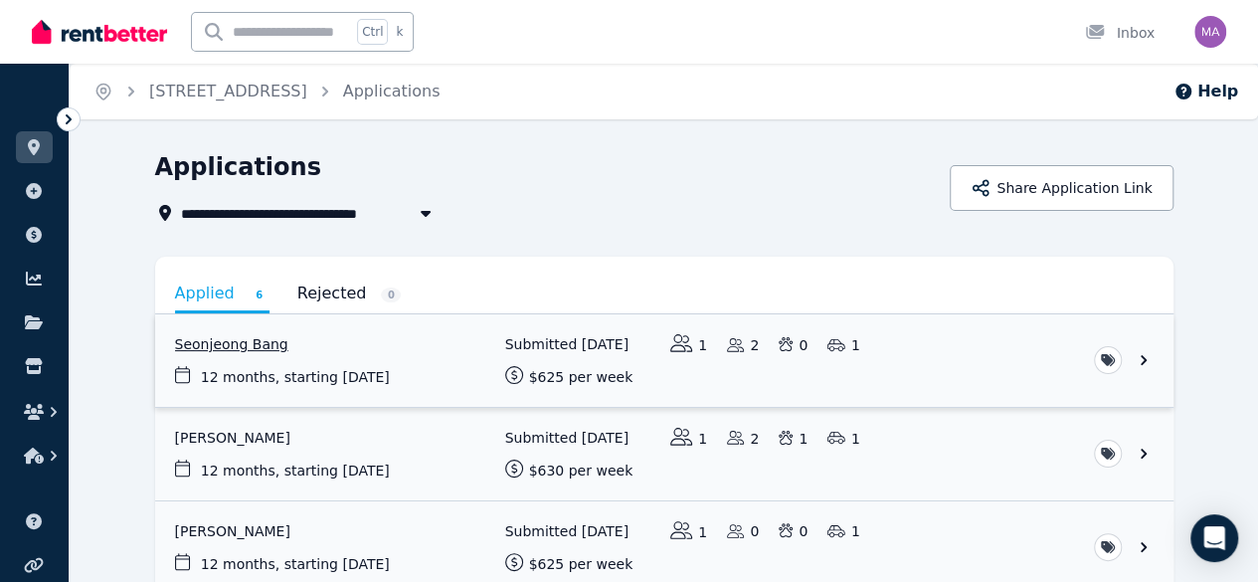
click at [317, 366] on link "View application: Seonjeong Bang" at bounding box center [664, 360] width 1019 height 93
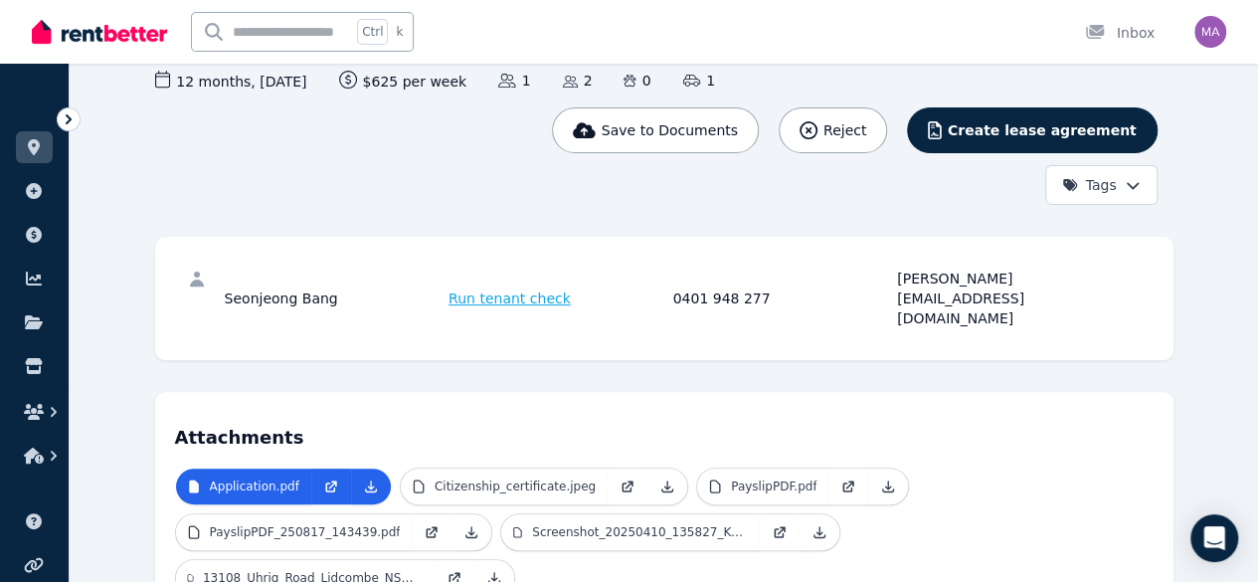
scroll to position [195, 0]
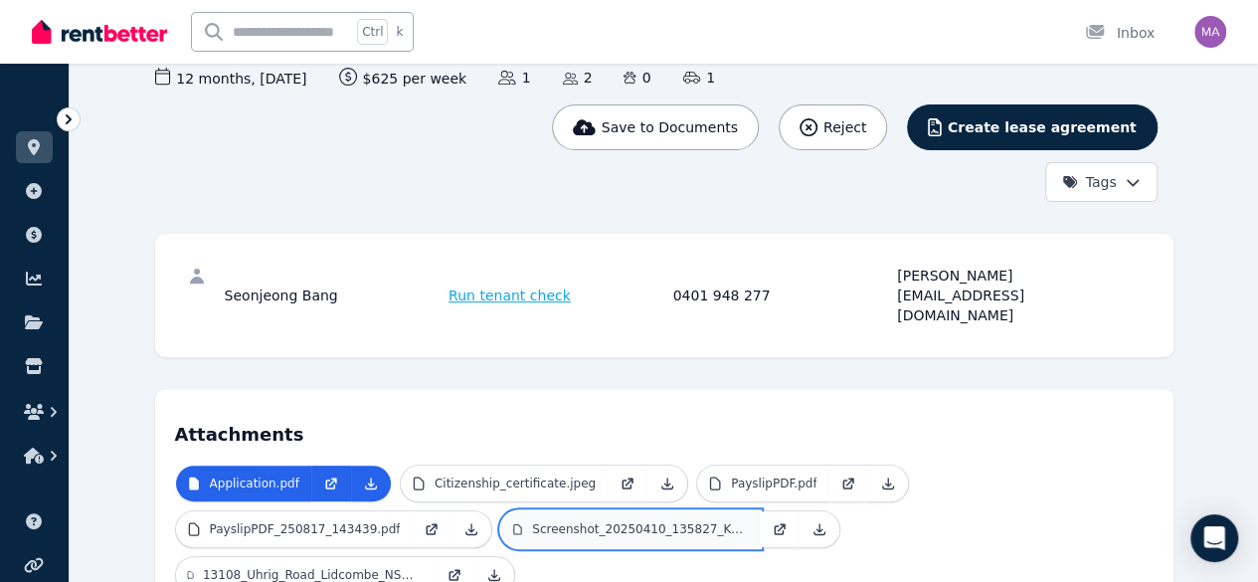
click at [532, 521] on p "Screenshot_20250410_135827_KakaoTalk.jpg" at bounding box center [640, 529] width 216 height 16
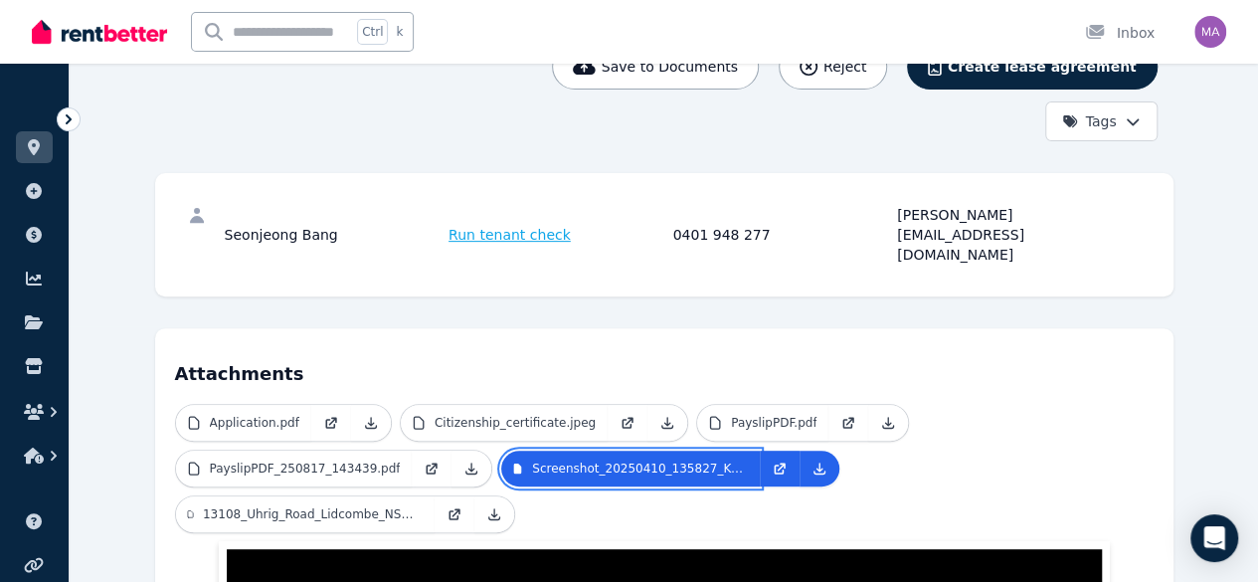
scroll to position [249, 0]
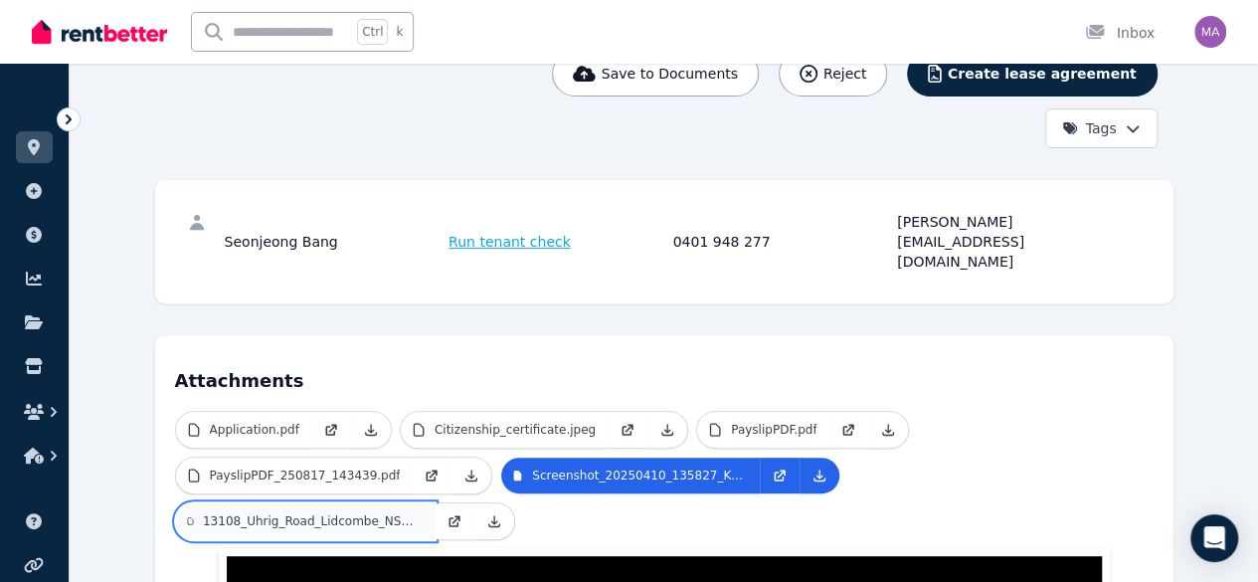
click at [423, 513] on p "13108_Uhrig_Road_Lidcombe_NSW_2141_250817_143654.pdf" at bounding box center [313, 521] width 220 height 16
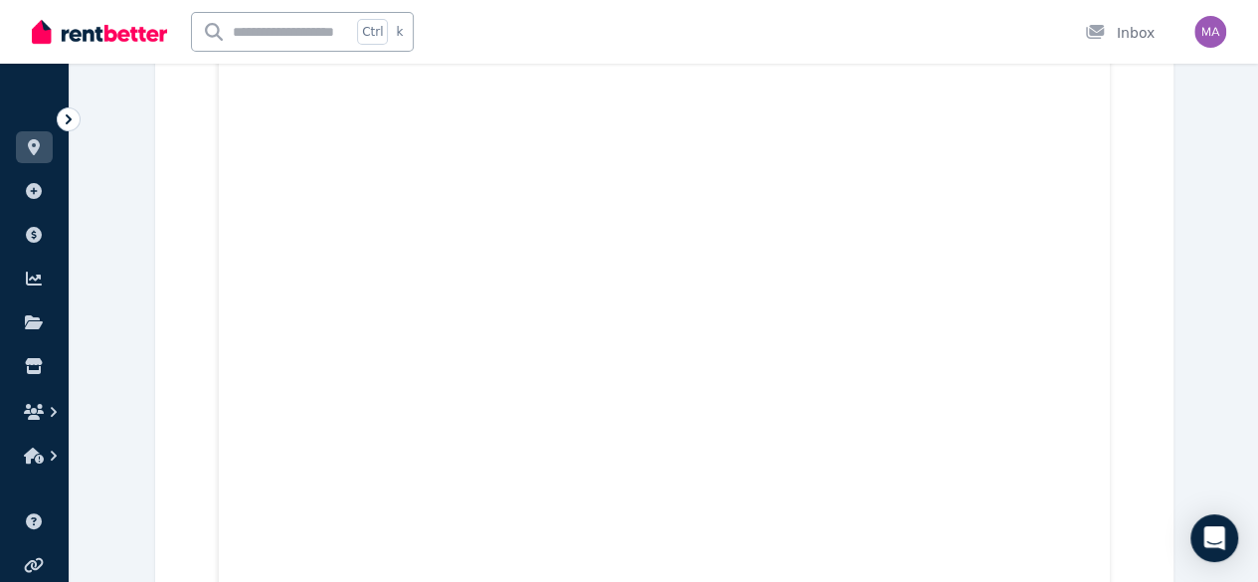
scroll to position [7960, 0]
click at [33, 139] on icon at bounding box center [34, 147] width 20 height 16
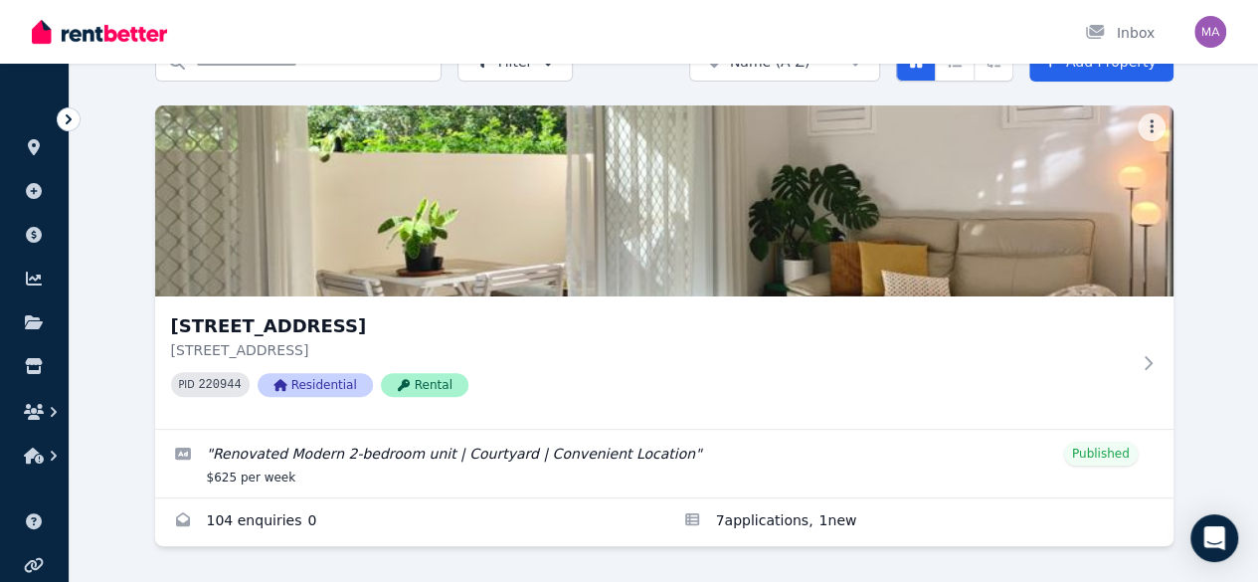
scroll to position [166, 0]
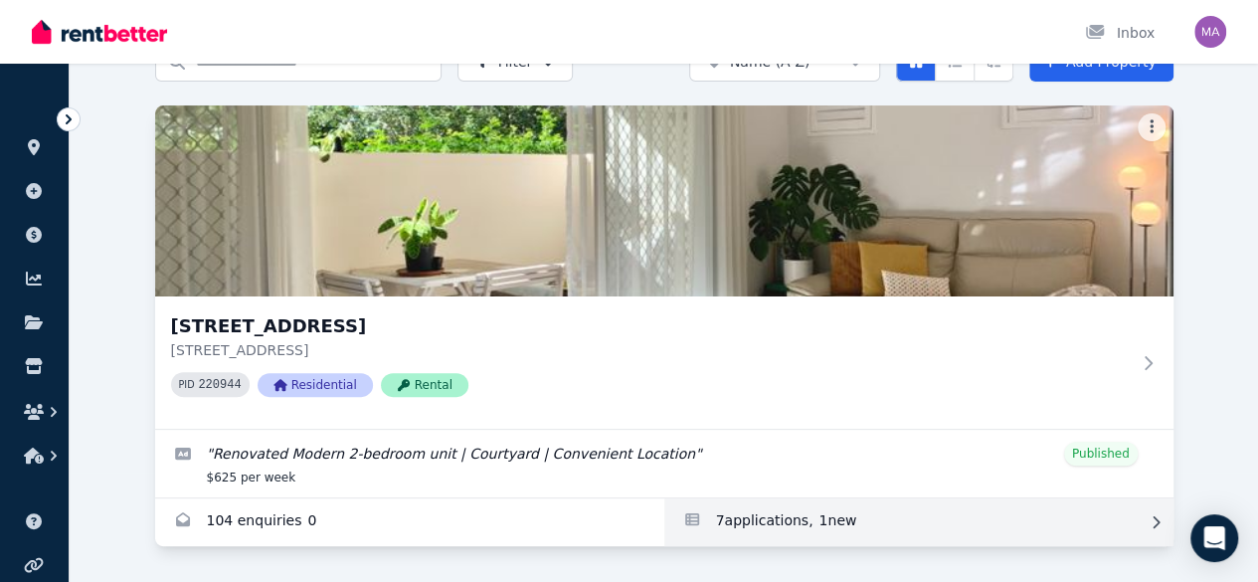
click at [664, 507] on link "Applications for Unit 1 11/13 Calder Road, Rydalmere" at bounding box center [918, 522] width 509 height 48
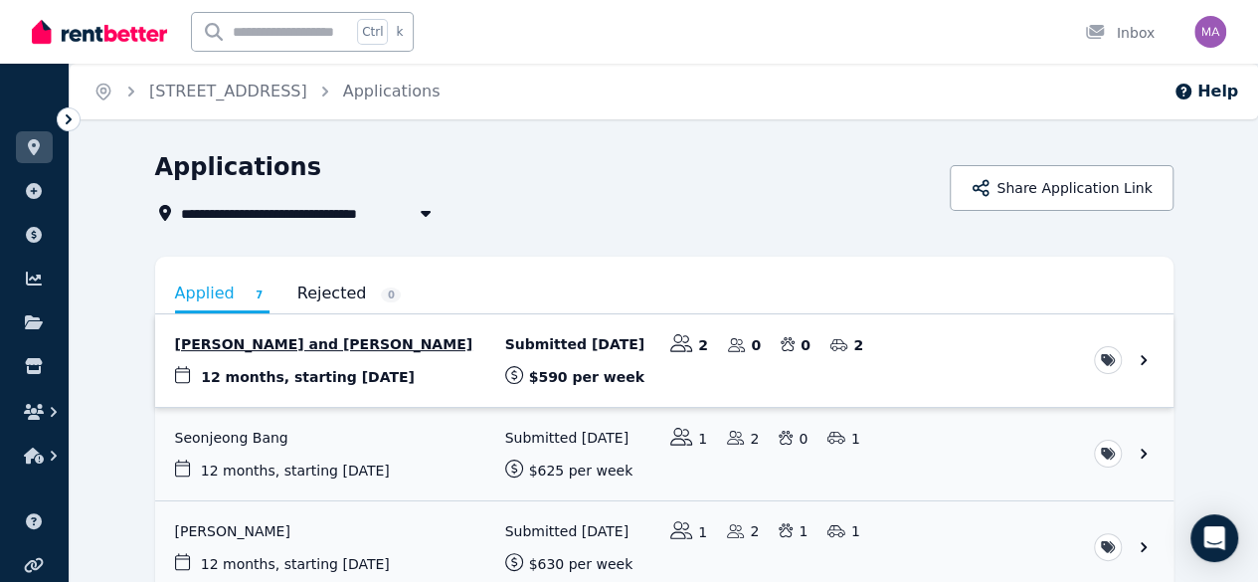
click at [455, 350] on link "View application: Josephine Winter and Jonathan Winter" at bounding box center [664, 360] width 1019 height 93
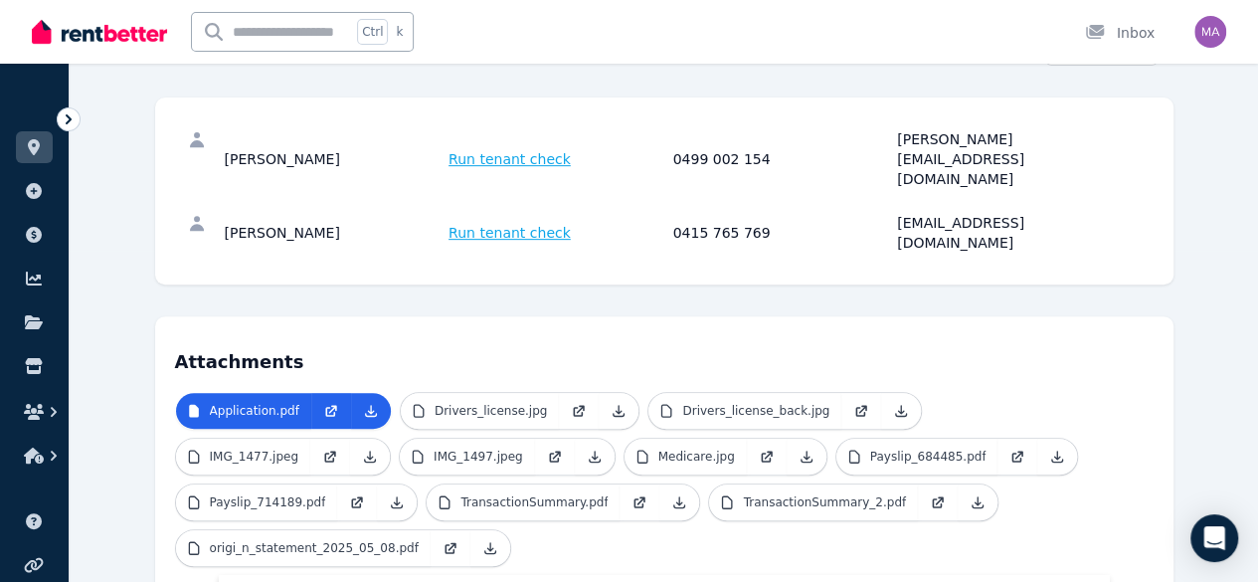
scroll to position [336, 0]
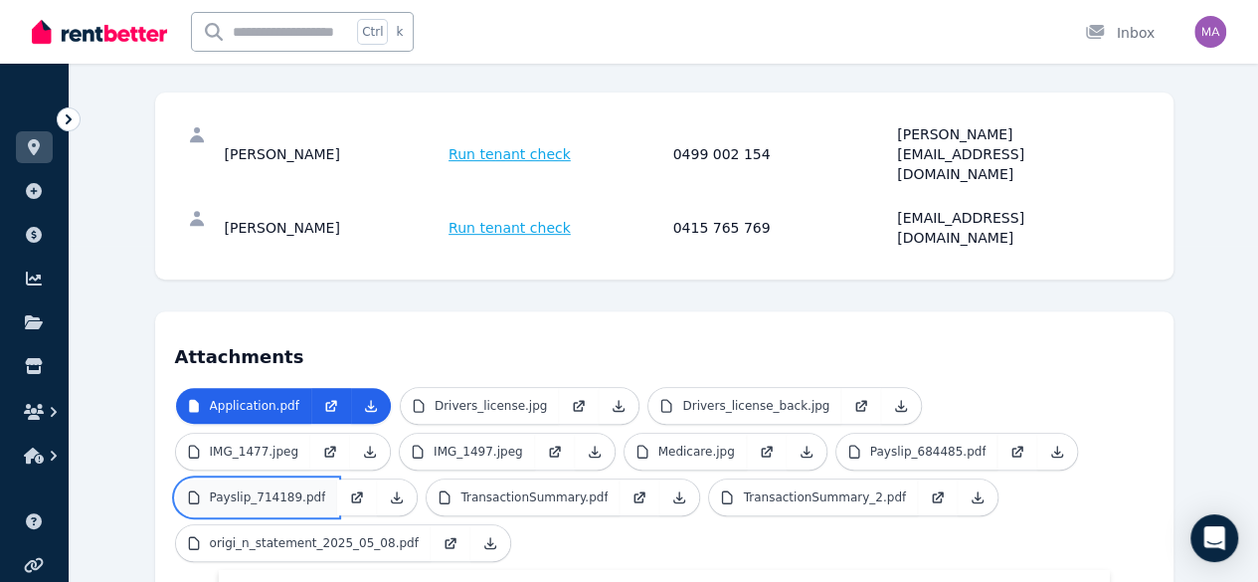
click at [338, 479] on link "Payslip_714189.pdf" at bounding box center [257, 497] width 162 height 36
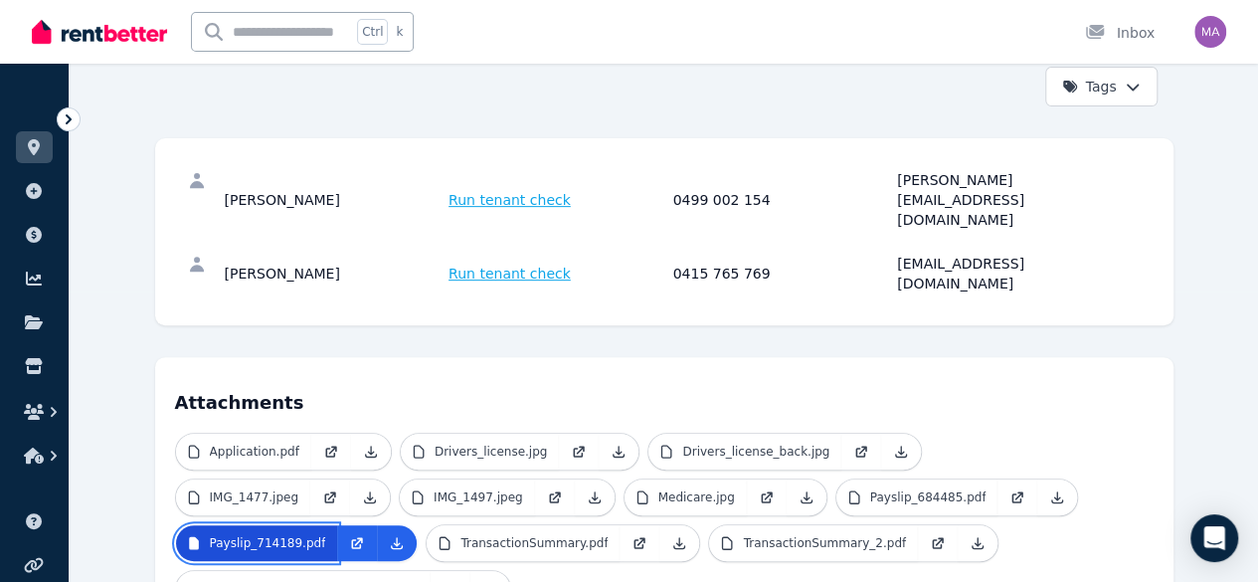
scroll to position [305, 0]
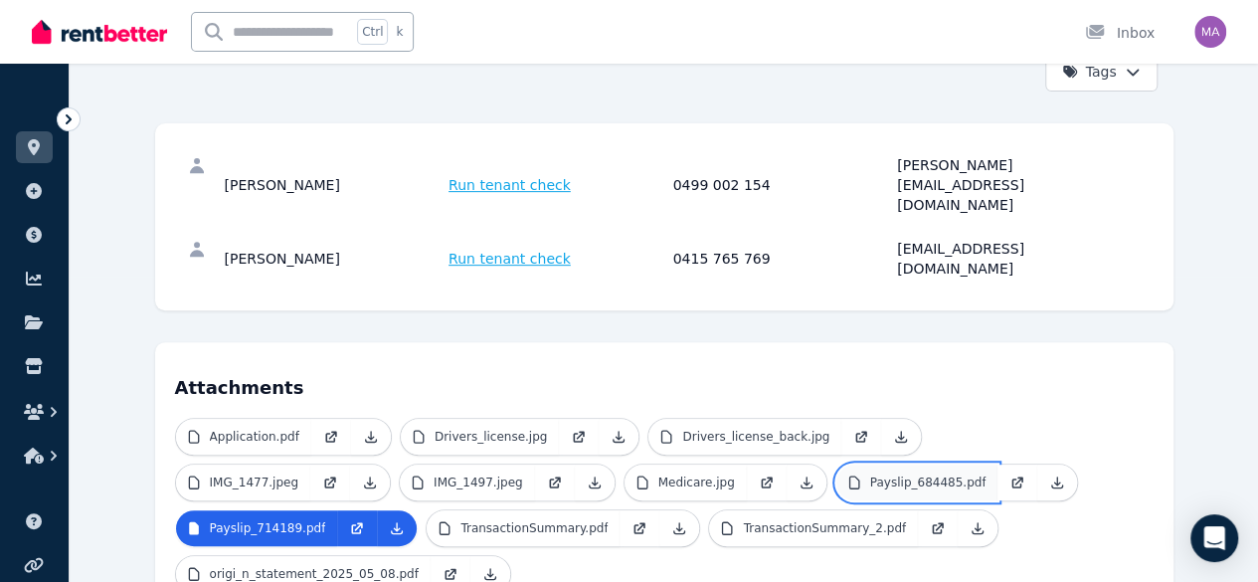
click at [870, 474] on p "Payslip_684485.pdf" at bounding box center [928, 482] width 116 height 16
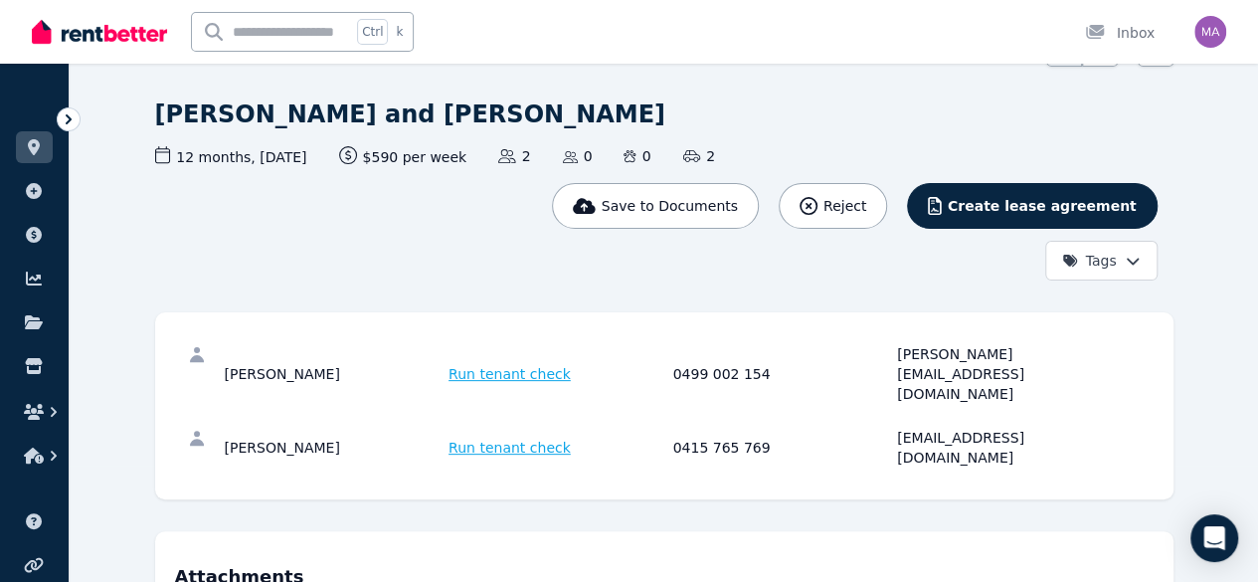
scroll to position [0, 0]
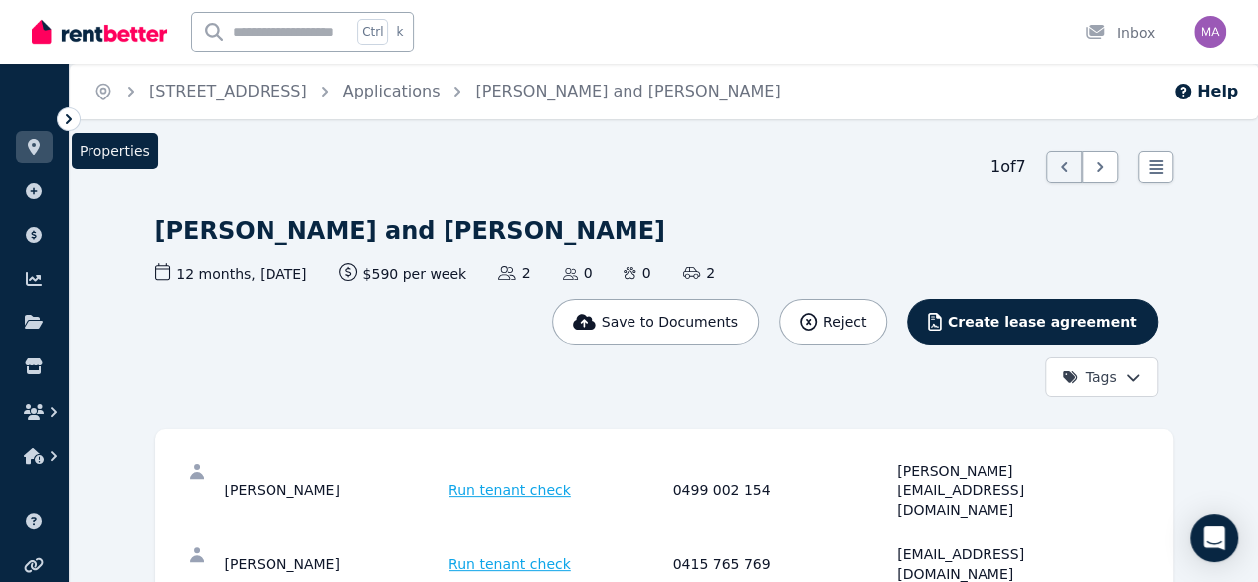
click at [36, 140] on icon at bounding box center [34, 147] width 12 height 16
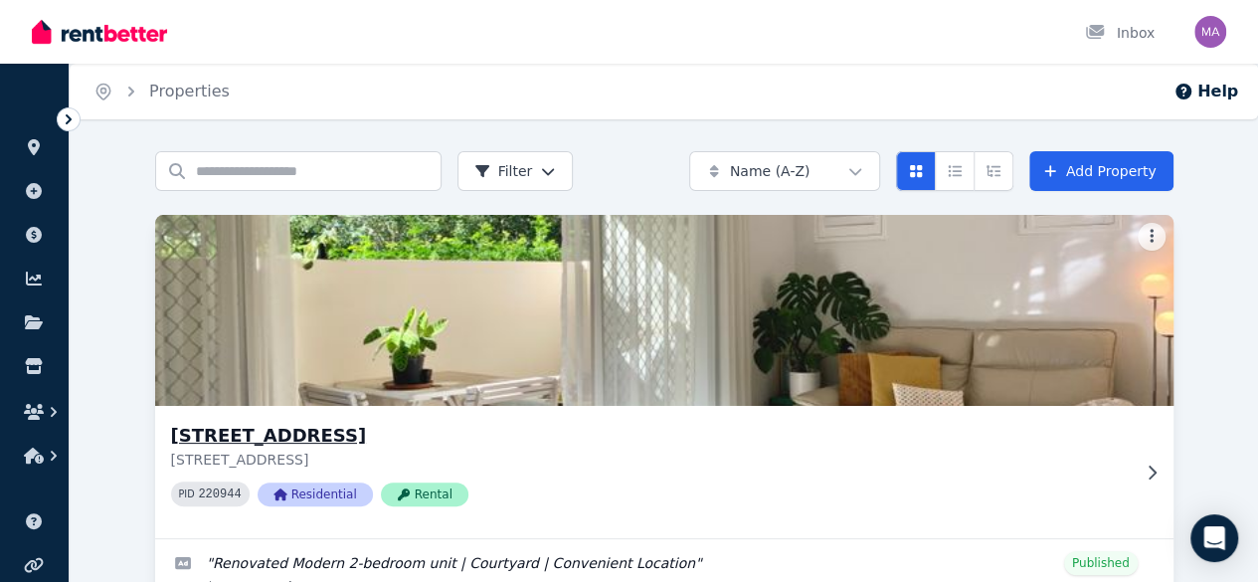
scroll to position [169, 0]
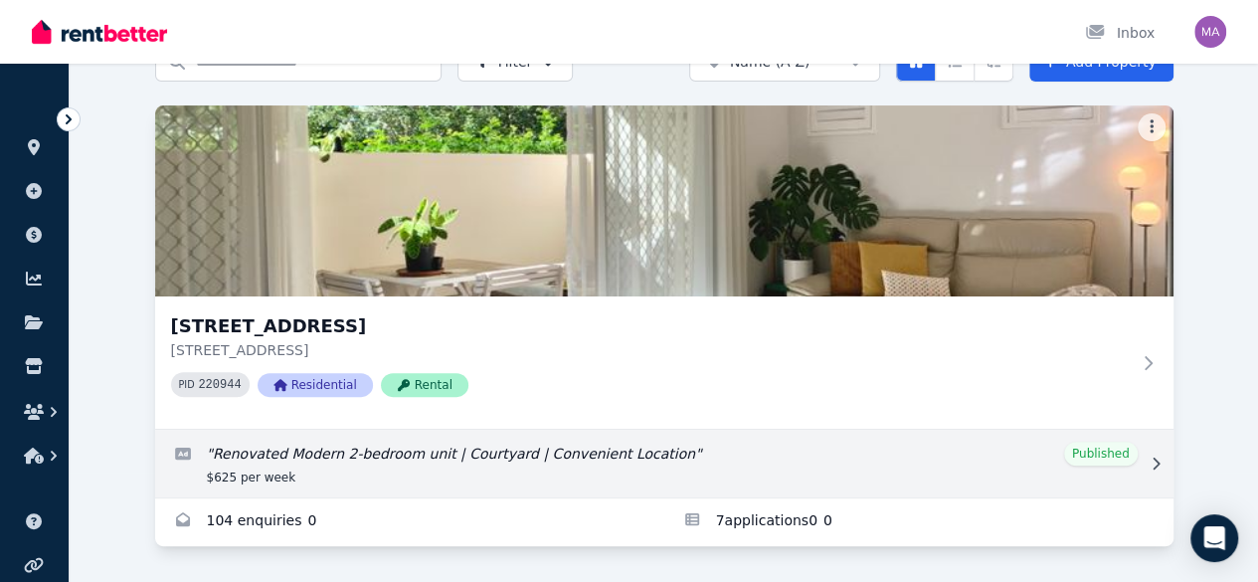
click at [227, 430] on link "Edit listing: Renovated Modern 2-bedroom unit | Courtyard | Convenient Location" at bounding box center [664, 464] width 1019 height 68
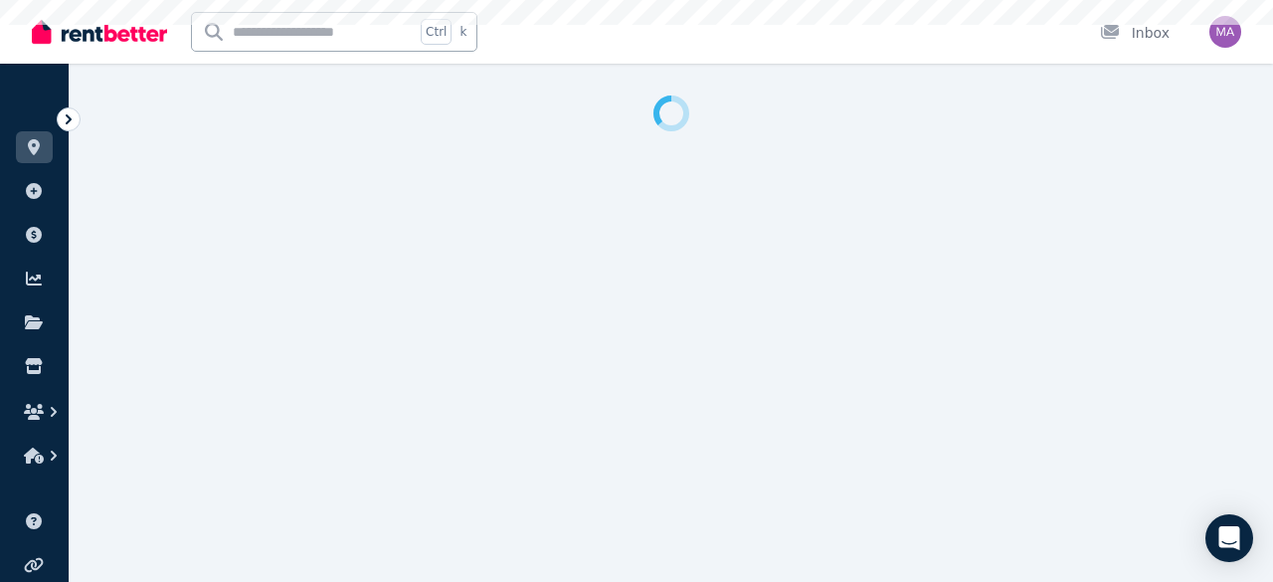
click at [227, 407] on div at bounding box center [636, 291] width 1273 height 582
select select "**********"
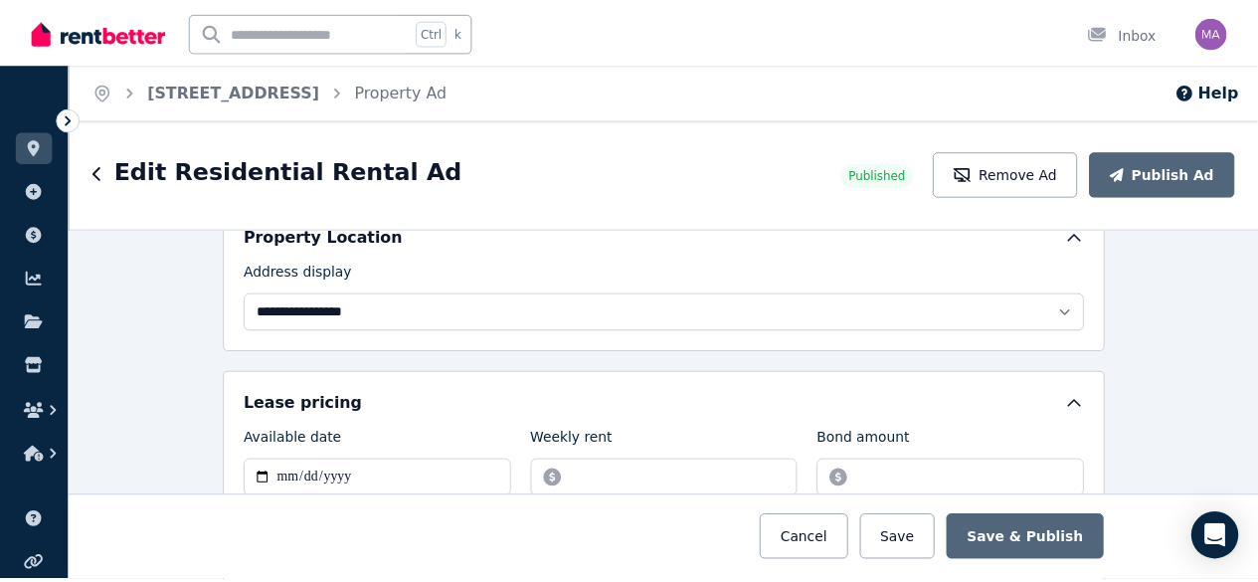
scroll to position [478, 0]
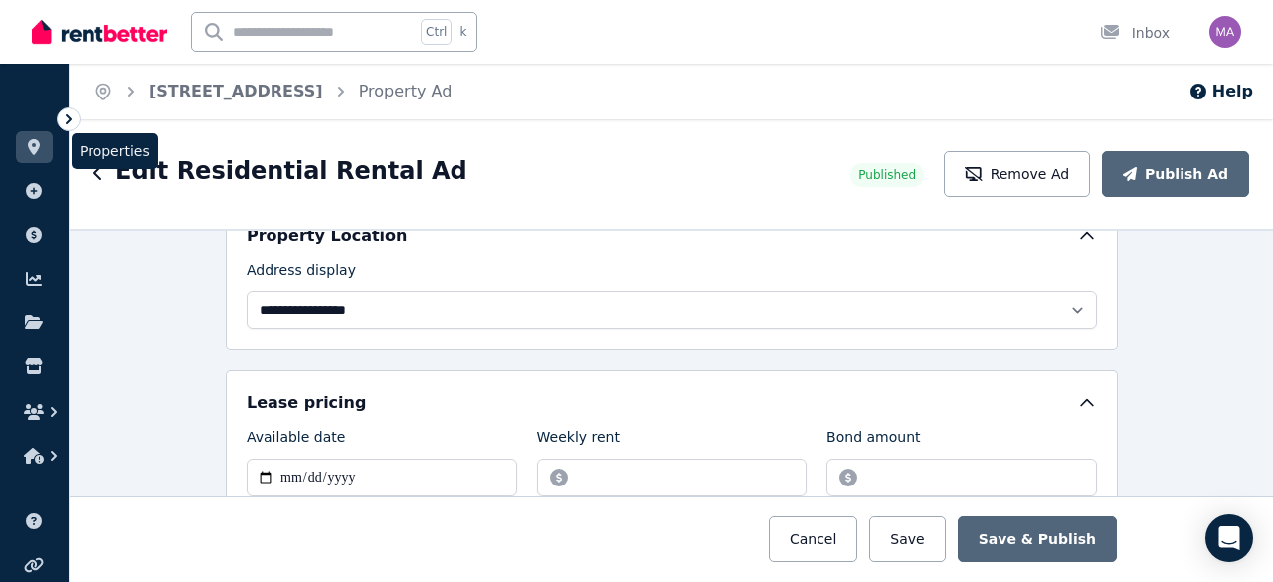
click at [39, 144] on icon at bounding box center [34, 147] width 12 height 16
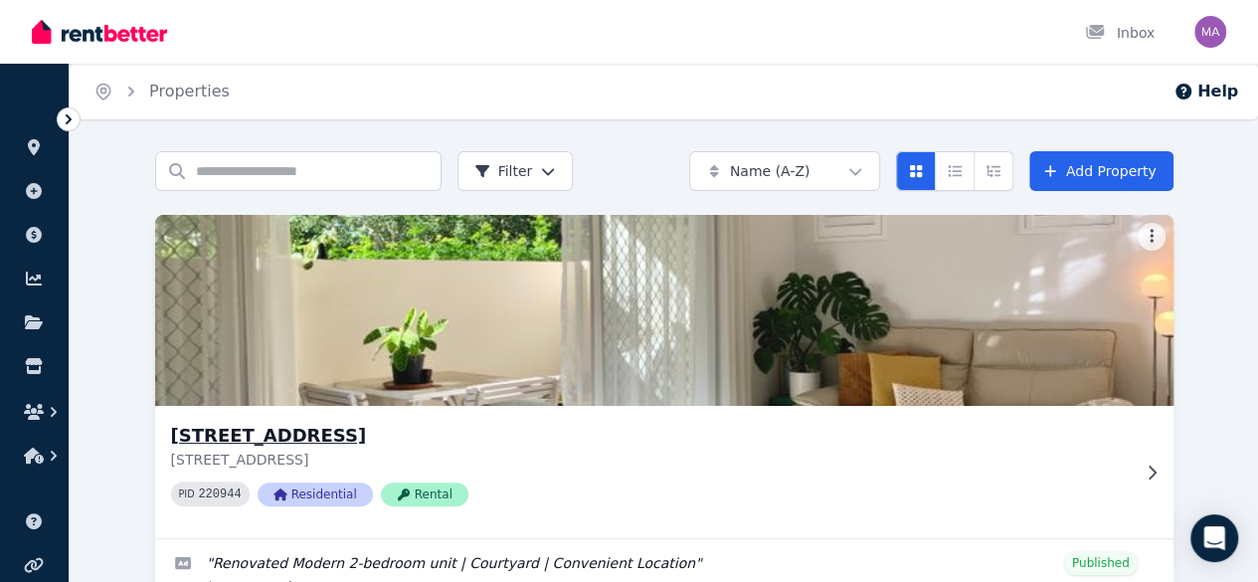
scroll to position [169, 0]
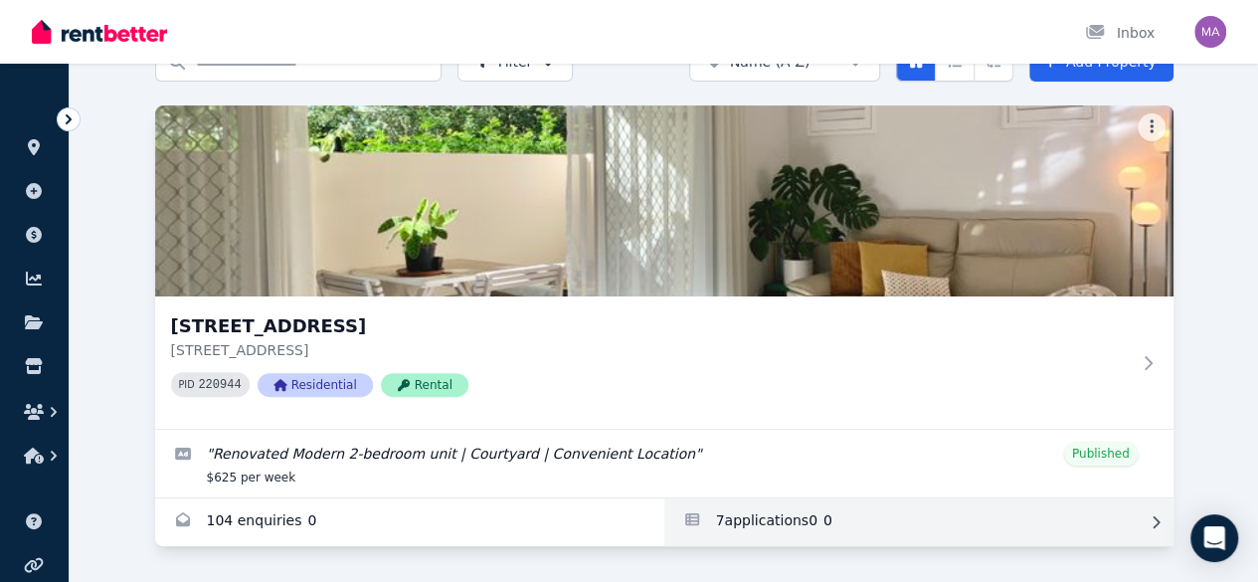
click at [664, 498] on link "Applications for Unit 1 11/13 Calder Road, Rydalmere" at bounding box center [918, 522] width 509 height 48
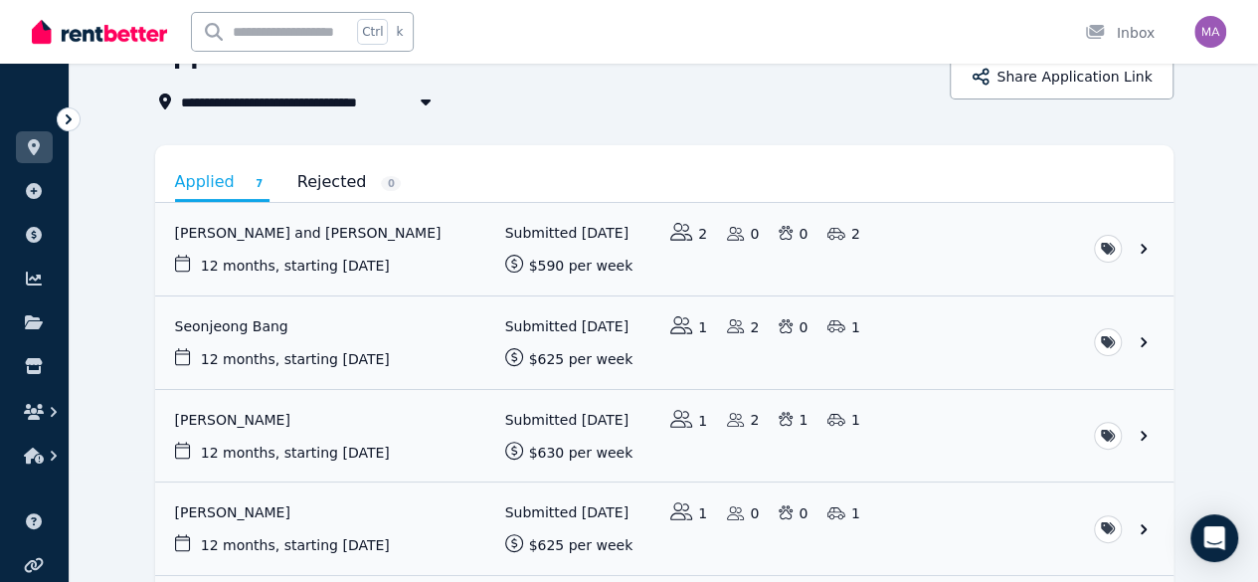
scroll to position [110, 0]
click at [181, 325] on link "View application: Seonjeong Bang" at bounding box center [664, 343] width 1019 height 93
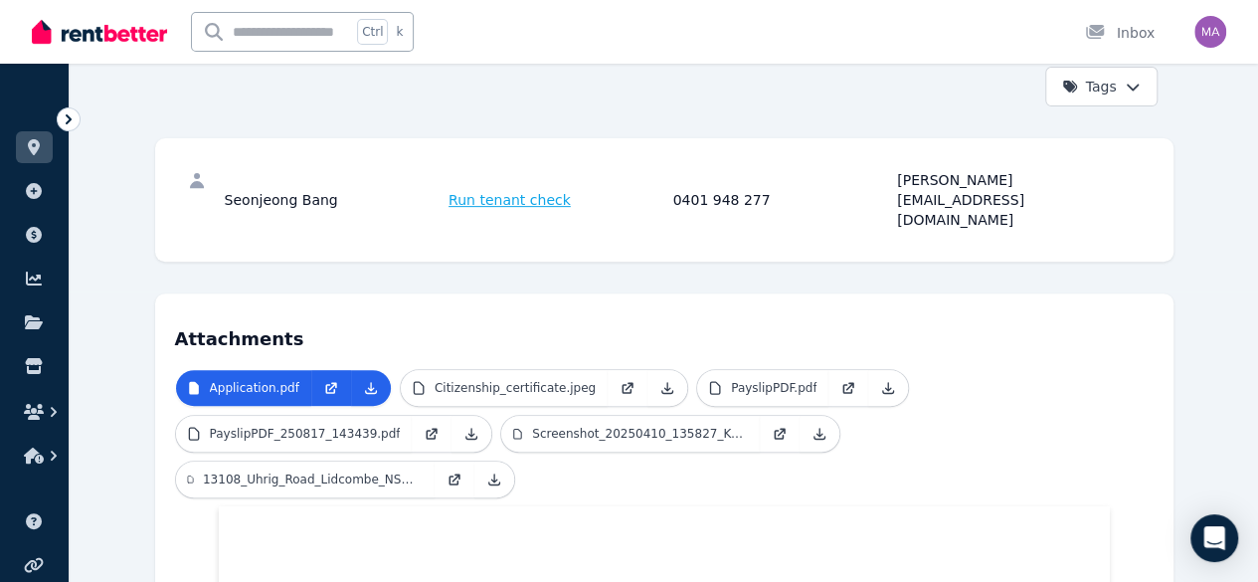
scroll to position [321, 0]
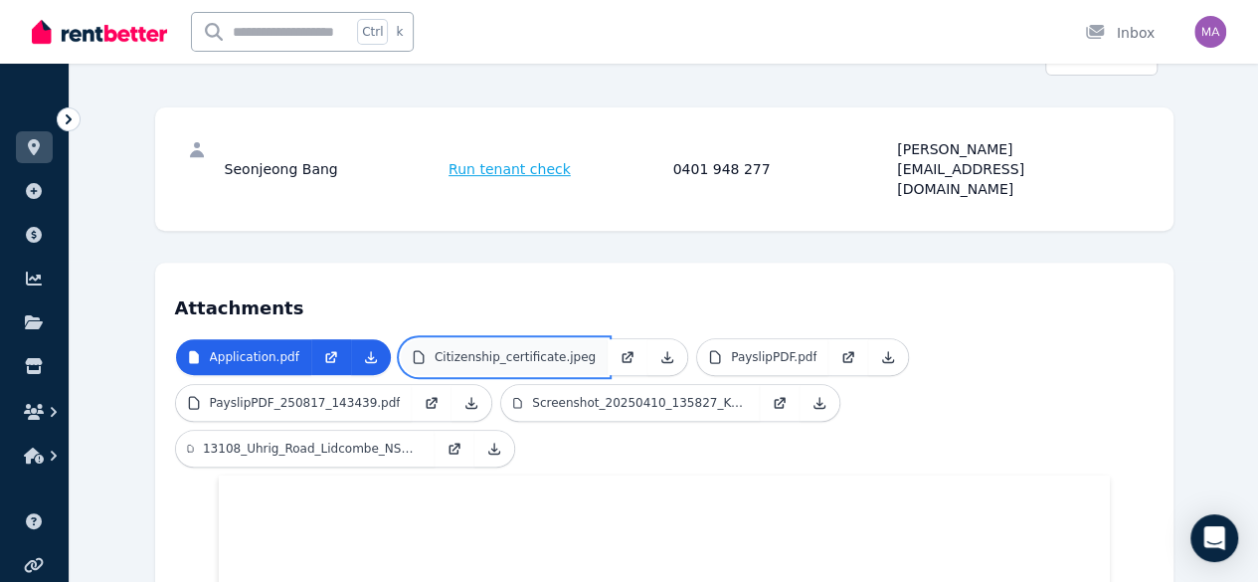
click at [475, 339] on link "Citizenship_certificate.jpeg" at bounding box center [504, 357] width 207 height 36
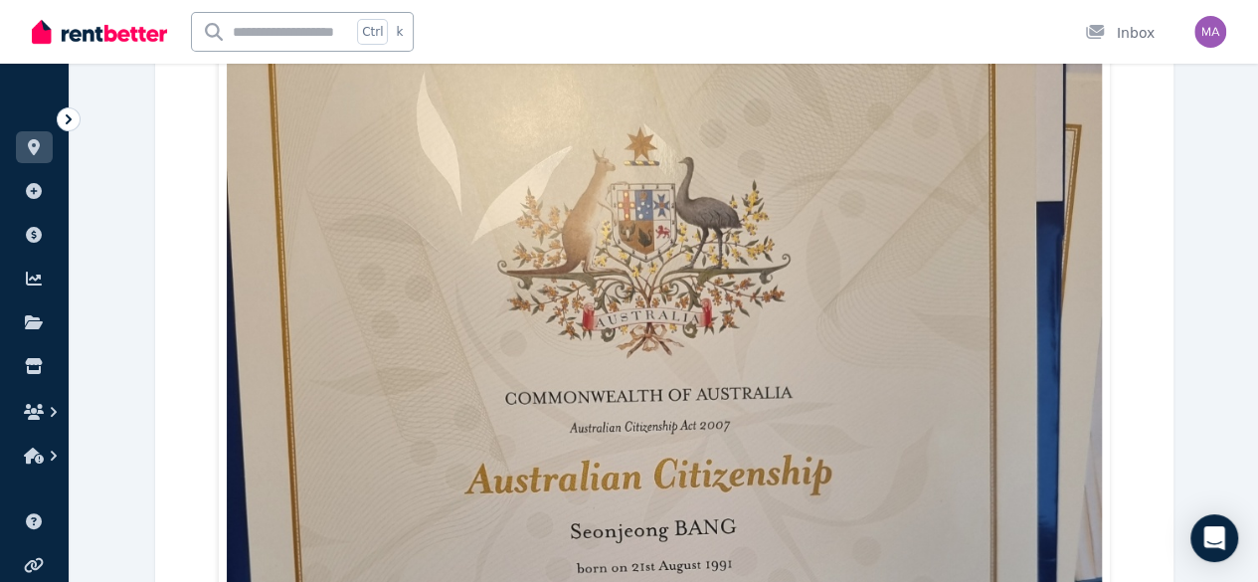
scroll to position [792, 0]
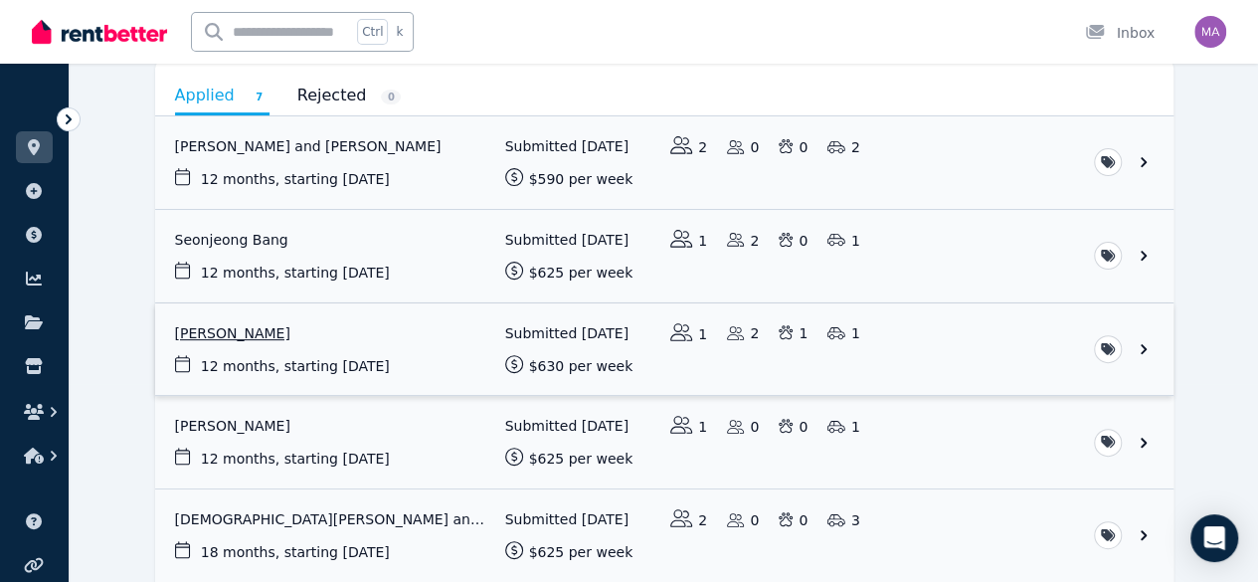
scroll to position [194, 0]
